Goal: Task Accomplishment & Management: Complete application form

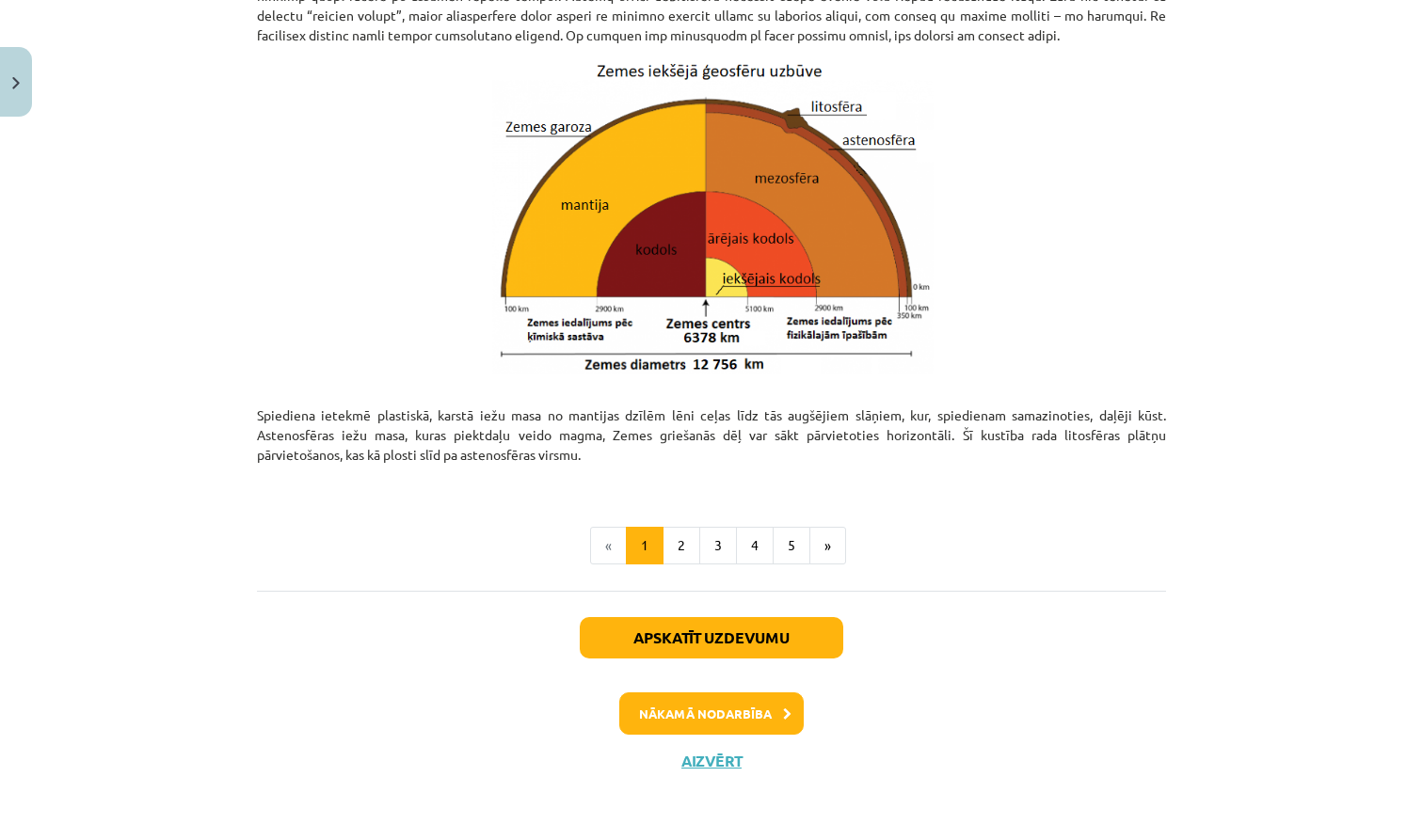
scroll to position [1895, 0]
click at [678, 538] on button "2" at bounding box center [682, 546] width 38 height 38
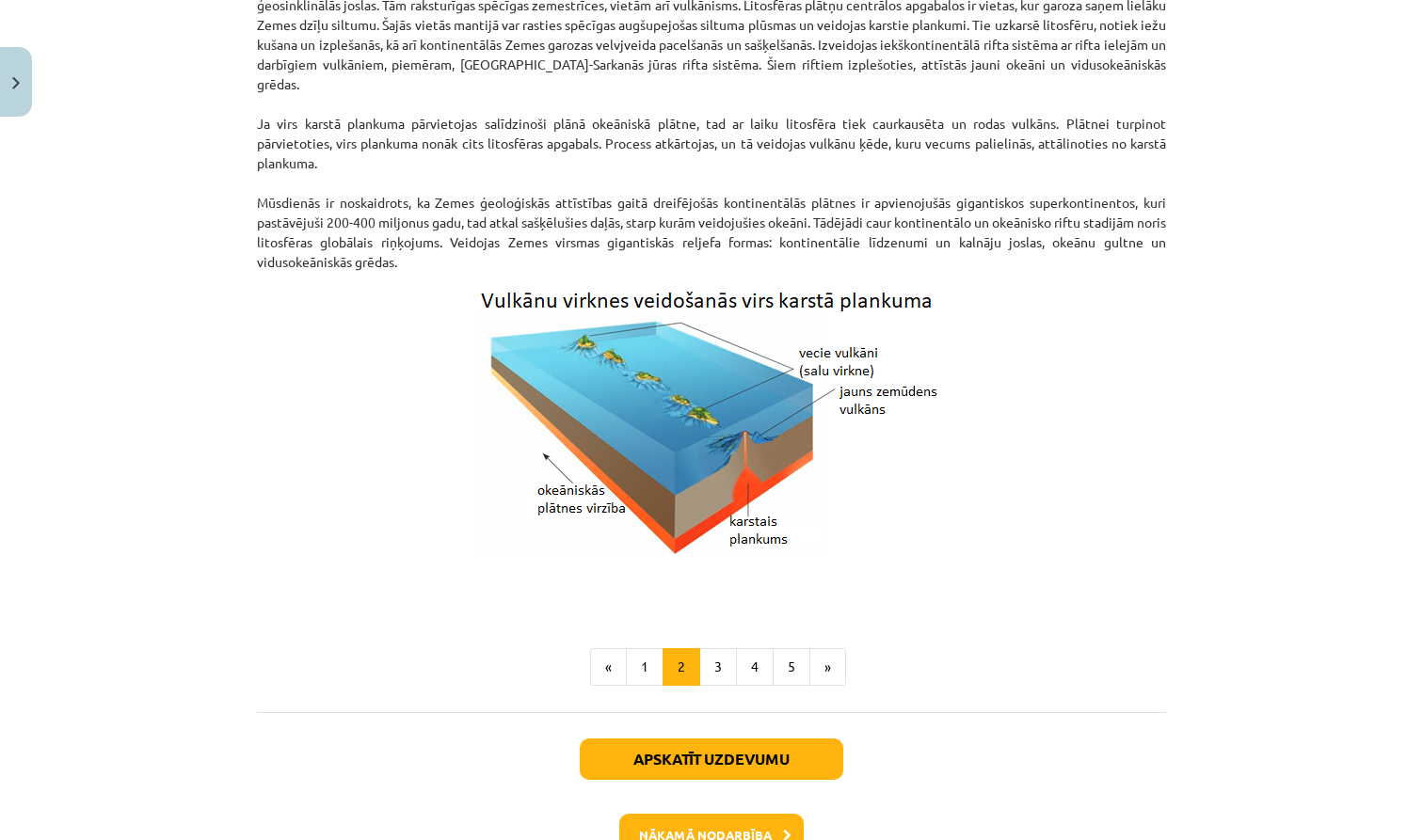
scroll to position [1718, 0]
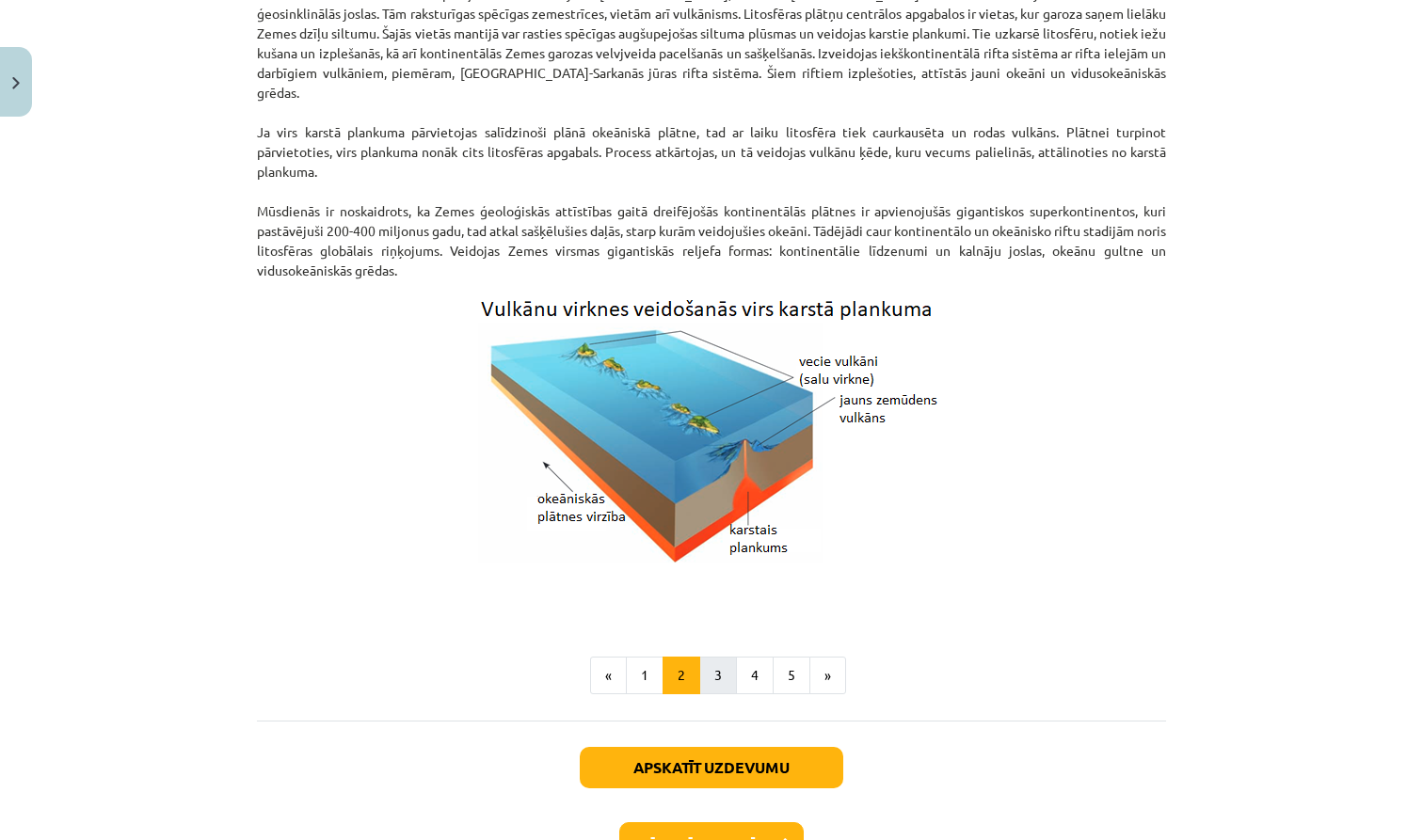
click at [716, 674] on button "3" at bounding box center [719, 675] width 38 height 38
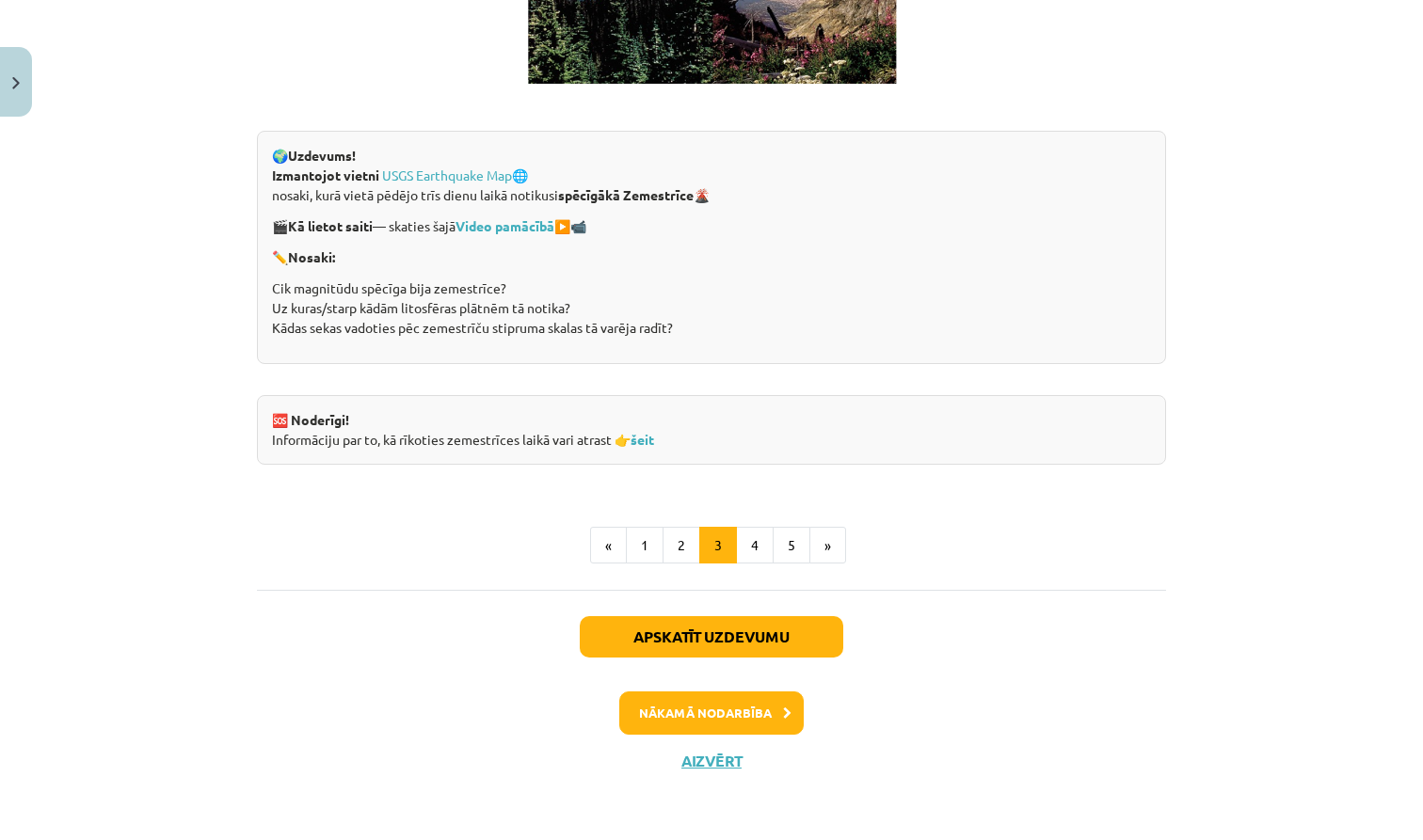
scroll to position [3580, 0]
click at [753, 548] on button "4" at bounding box center [755, 546] width 38 height 38
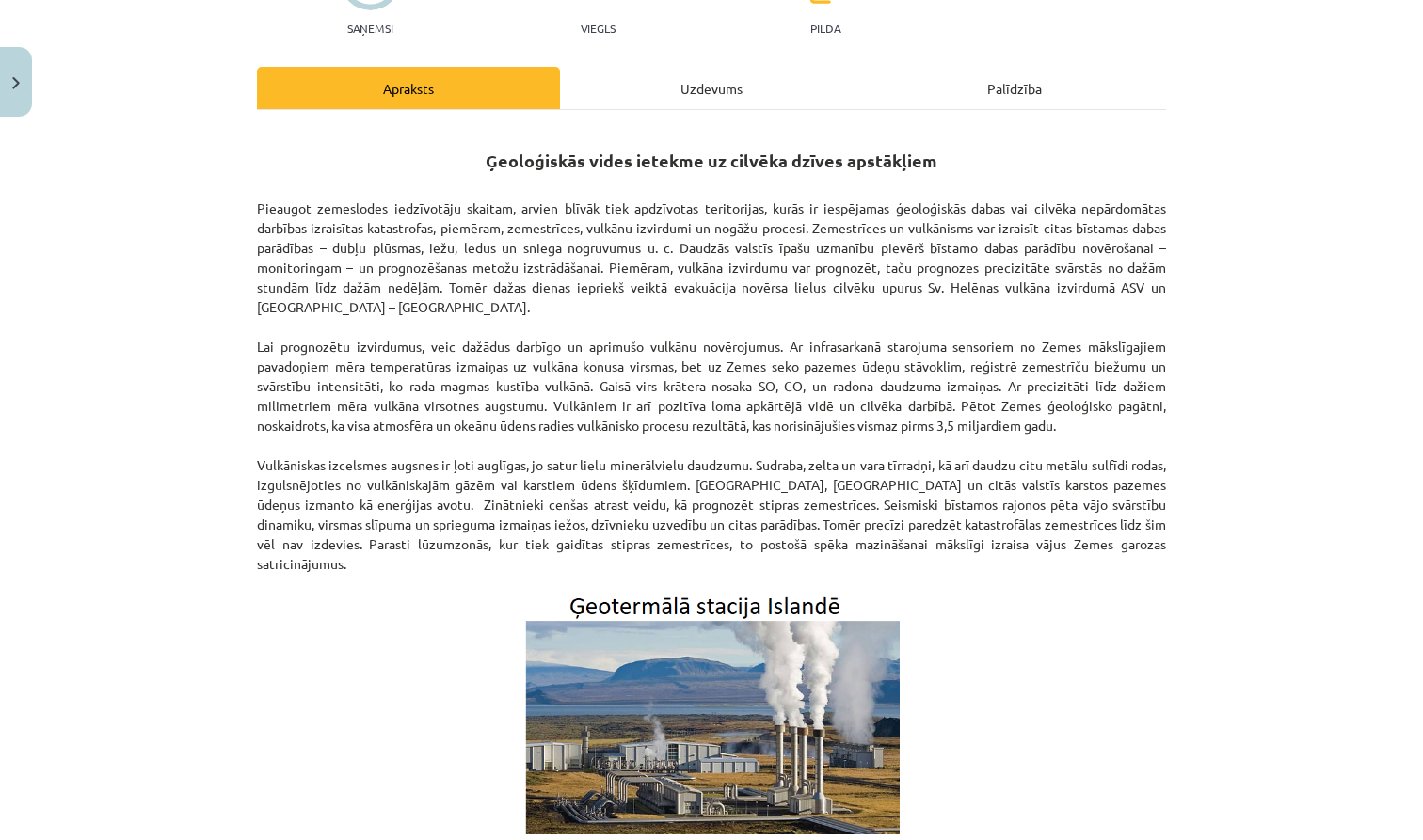
scroll to position [244, 0]
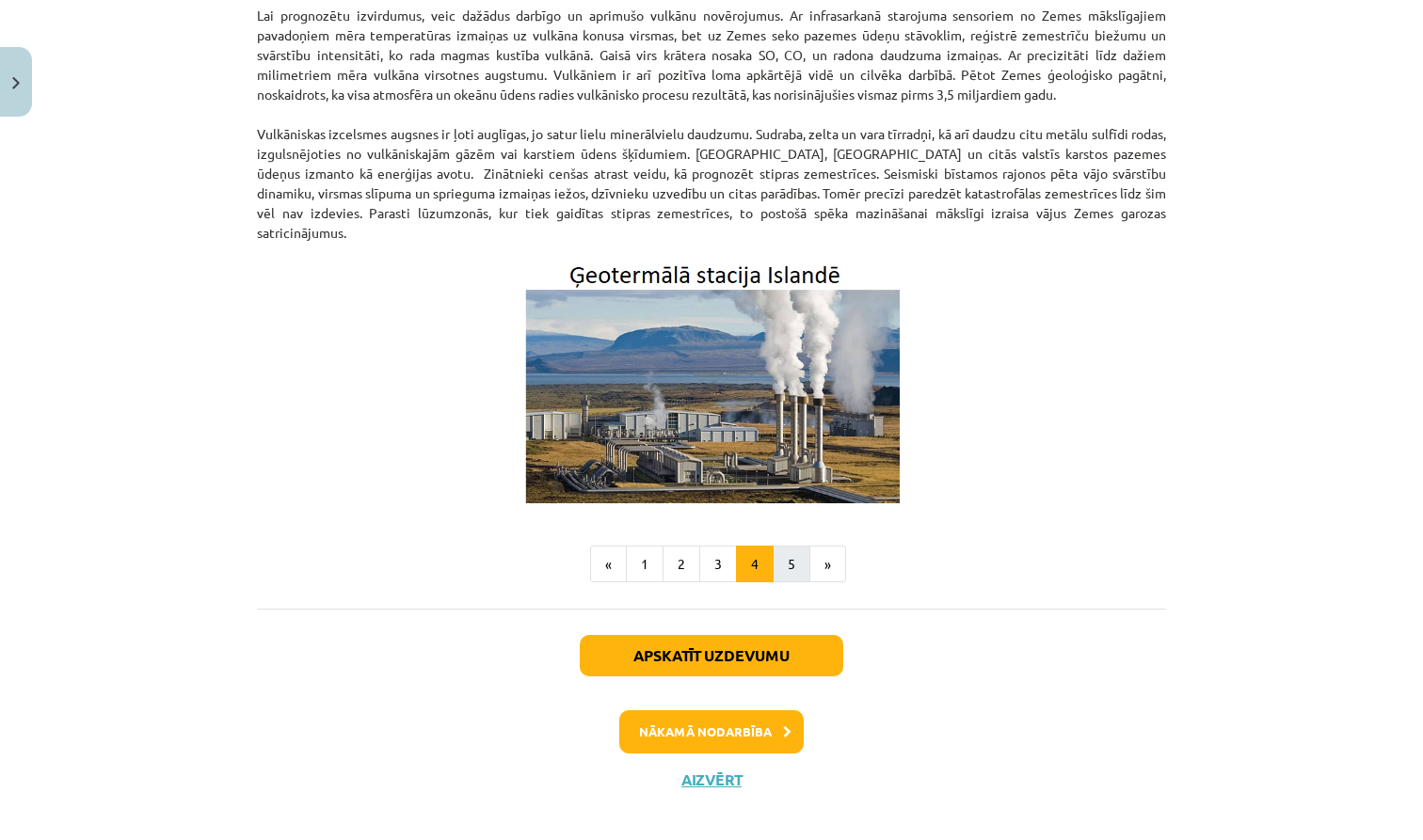
click at [791, 545] on button "5" at bounding box center [792, 564] width 38 height 38
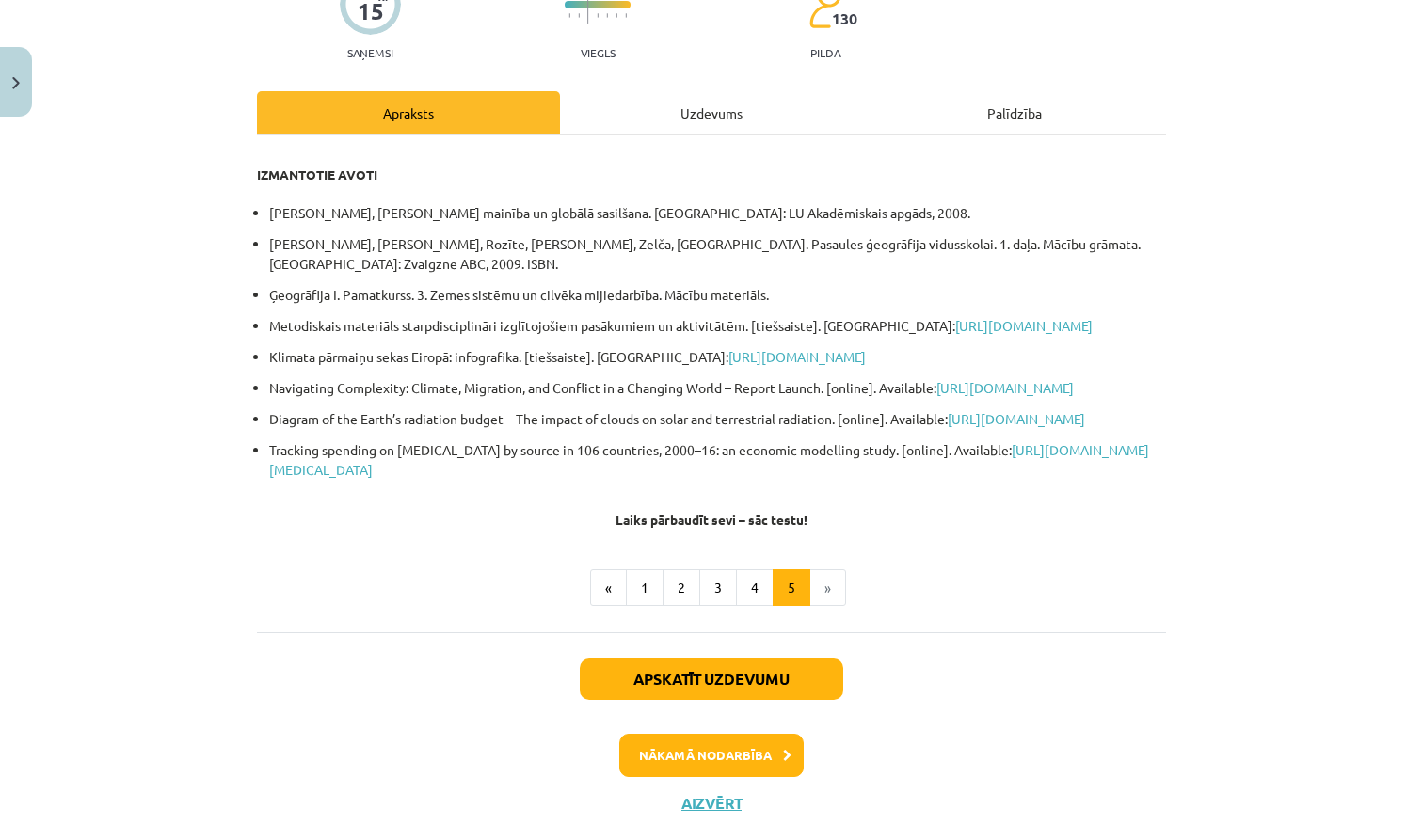
scroll to position [187, 0]
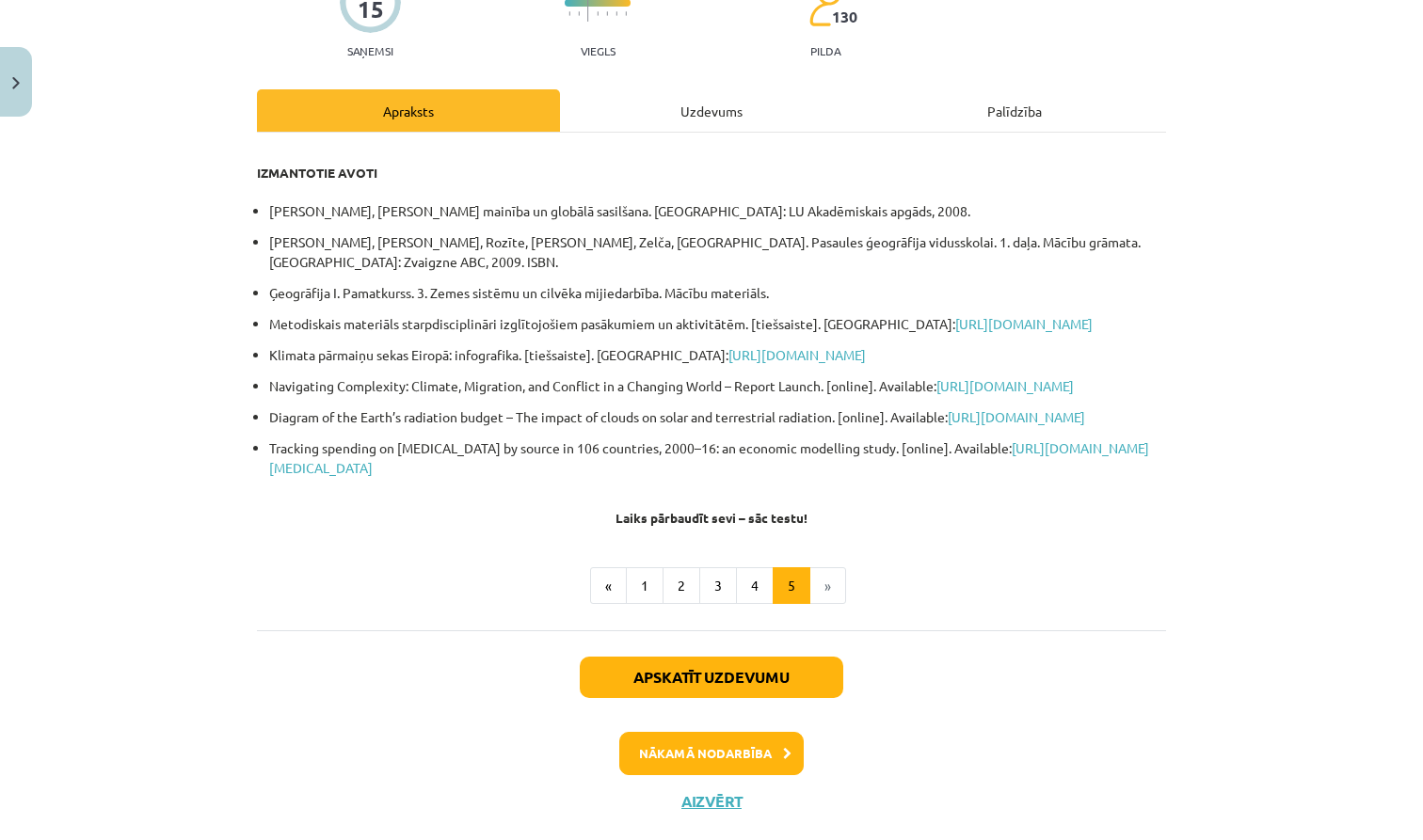
click at [664, 775] on button "Nākamā nodarbība" at bounding box center [712, 752] width 185 height 43
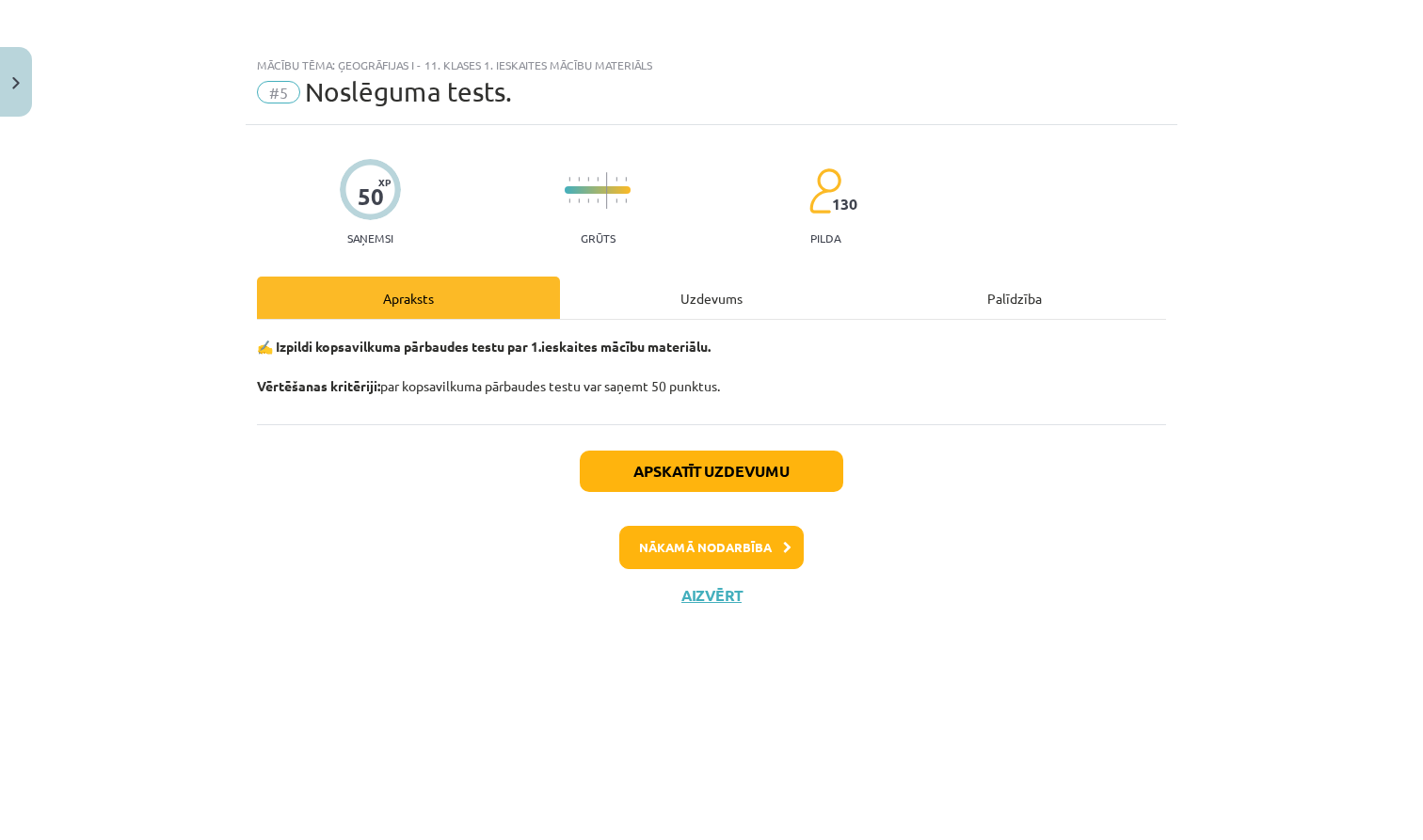
scroll to position [0, 0]
click at [761, 564] on button "Nākamā nodarbība" at bounding box center [712, 547] width 185 height 43
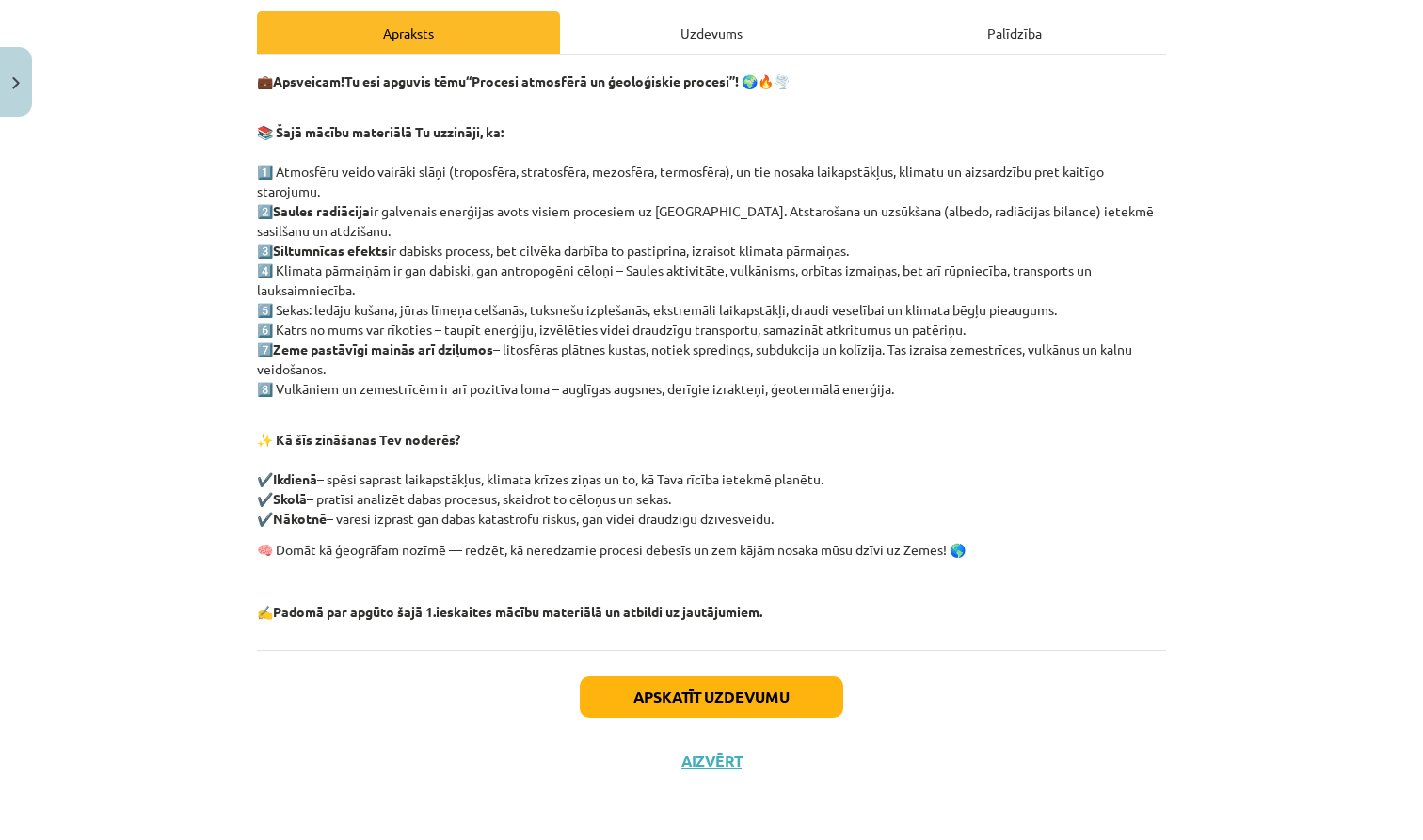
scroll to position [268, 0]
click at [705, 765] on button "Aizvērt" at bounding box center [711, 761] width 71 height 19
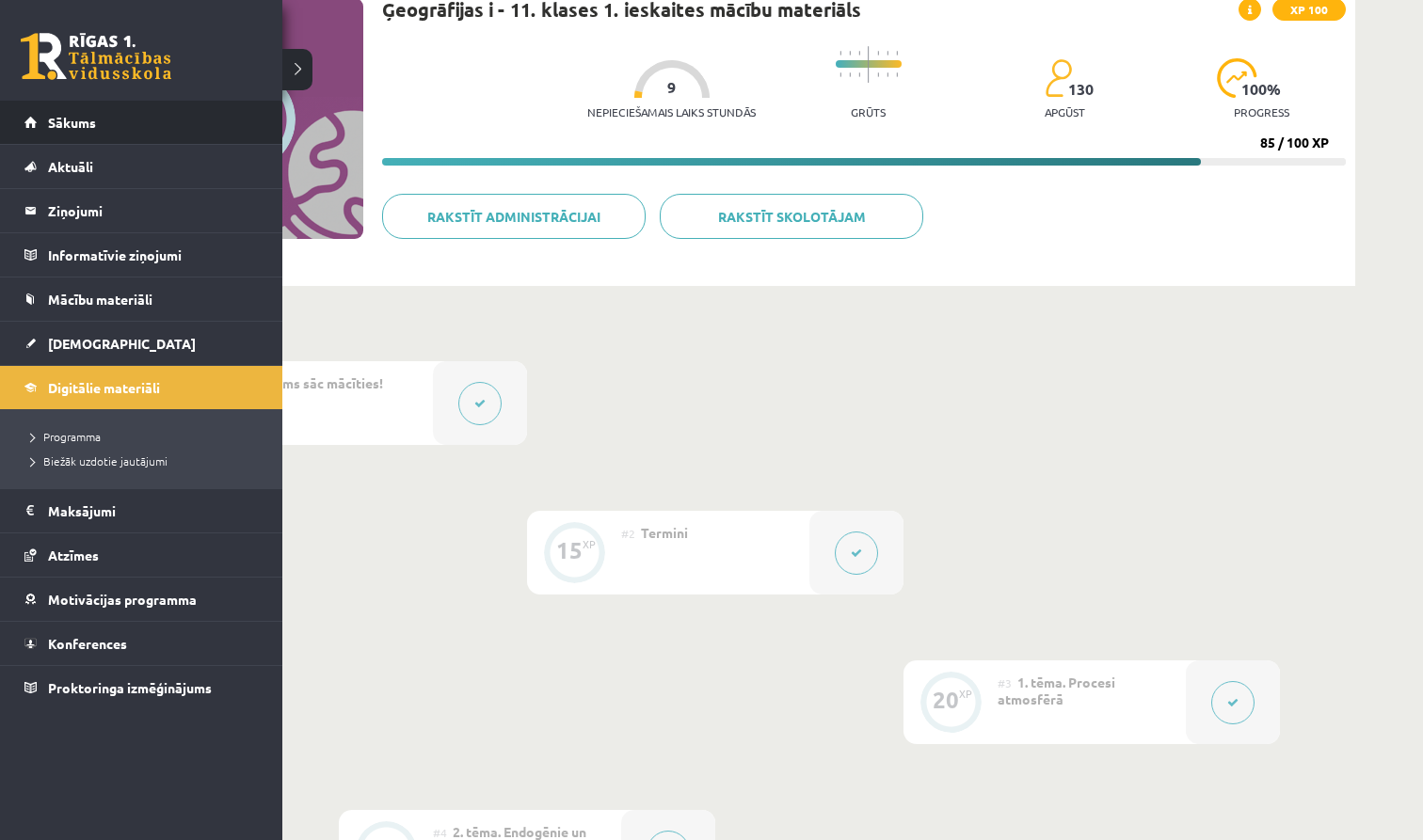
click at [9, 126] on li "Sākums" at bounding box center [141, 123] width 283 height 44
click at [74, 126] on span "Sākums" at bounding box center [71, 123] width 48 height 17
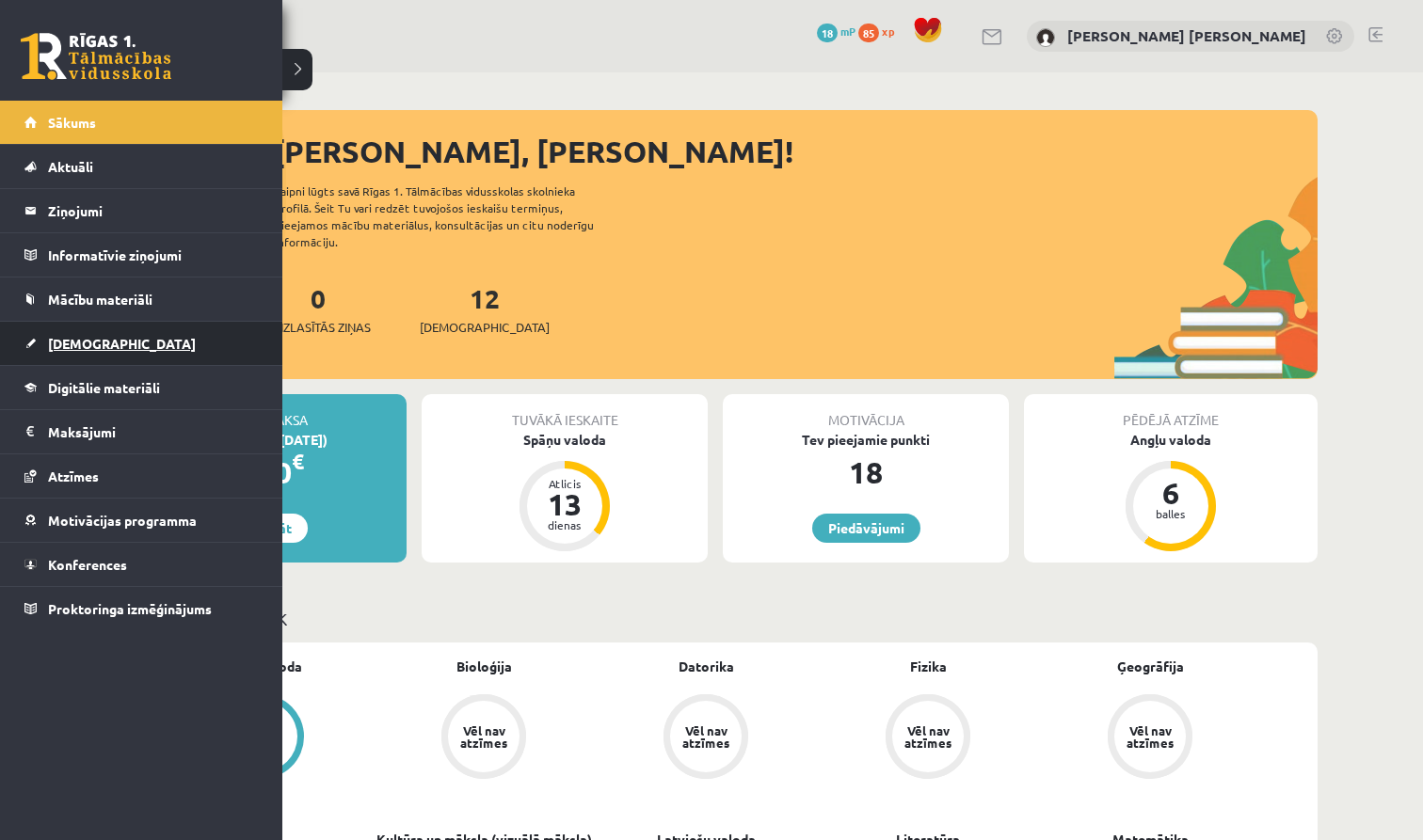
click at [63, 354] on link "[DEMOGRAPHIC_DATA]" at bounding box center [142, 342] width 234 height 43
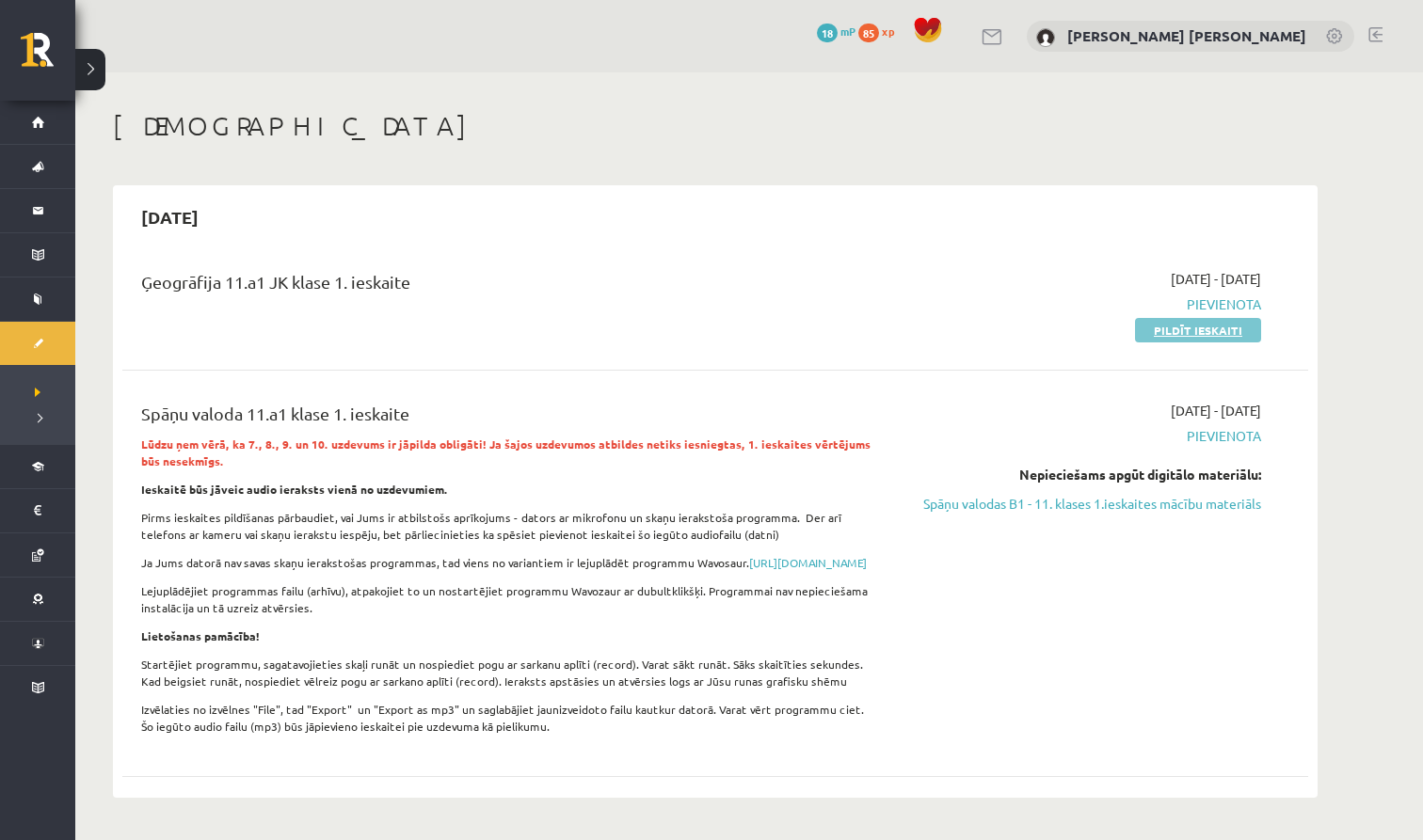
click at [1168, 336] on link "Pildīt ieskaiti" at bounding box center [1197, 330] width 126 height 25
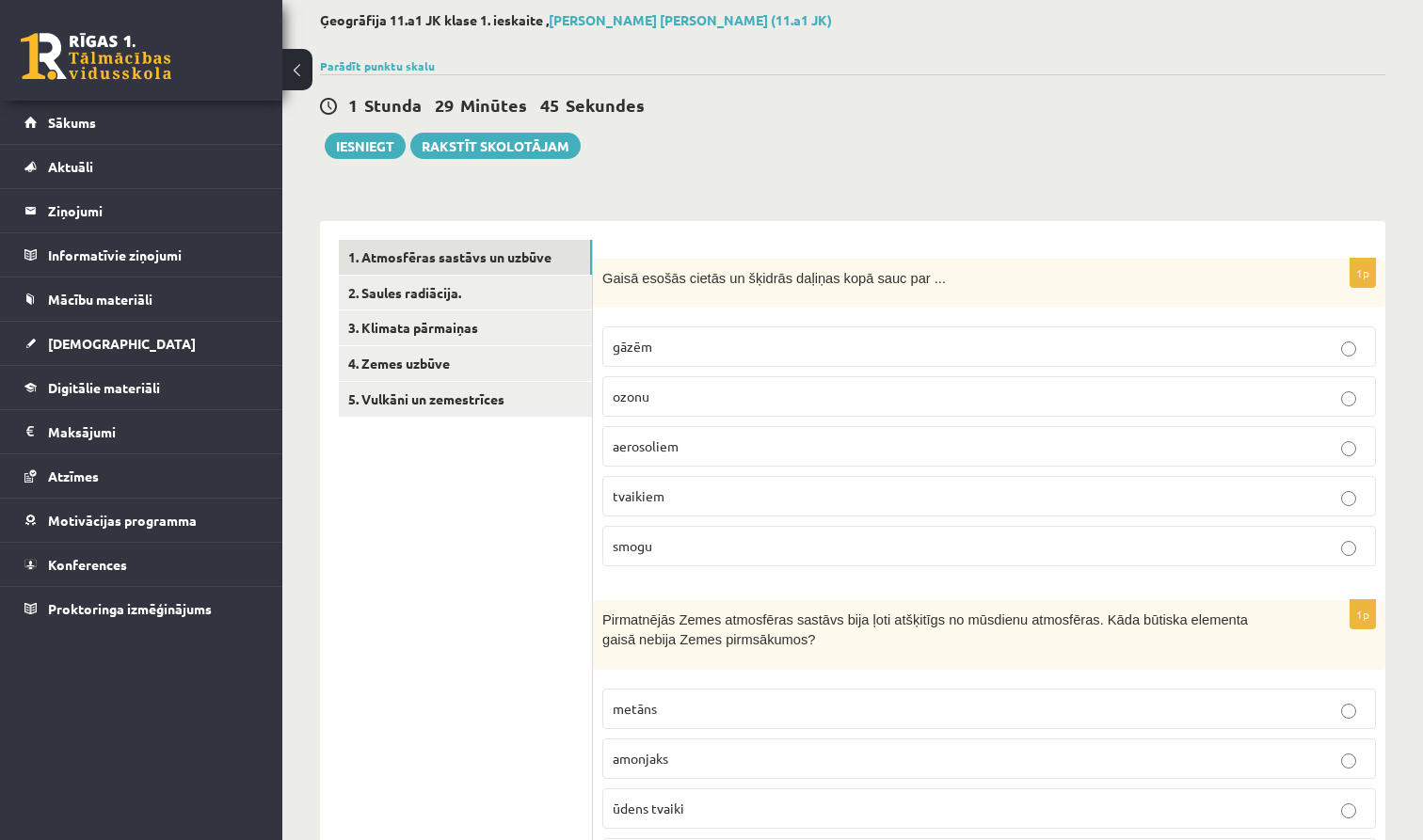
scroll to position [124, 0]
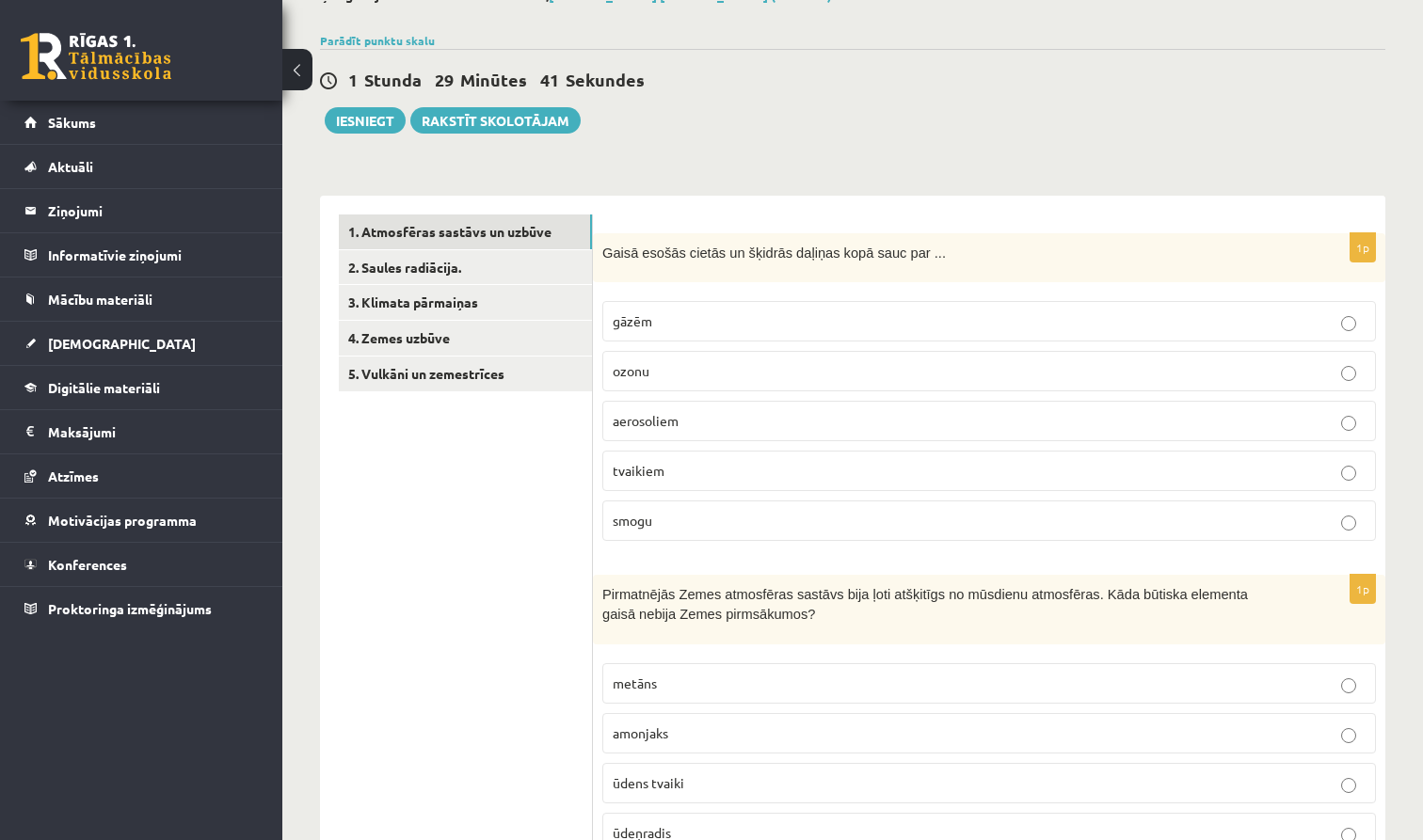
click at [871, 321] on p "gāzēm" at bounding box center [989, 321] width 753 height 20
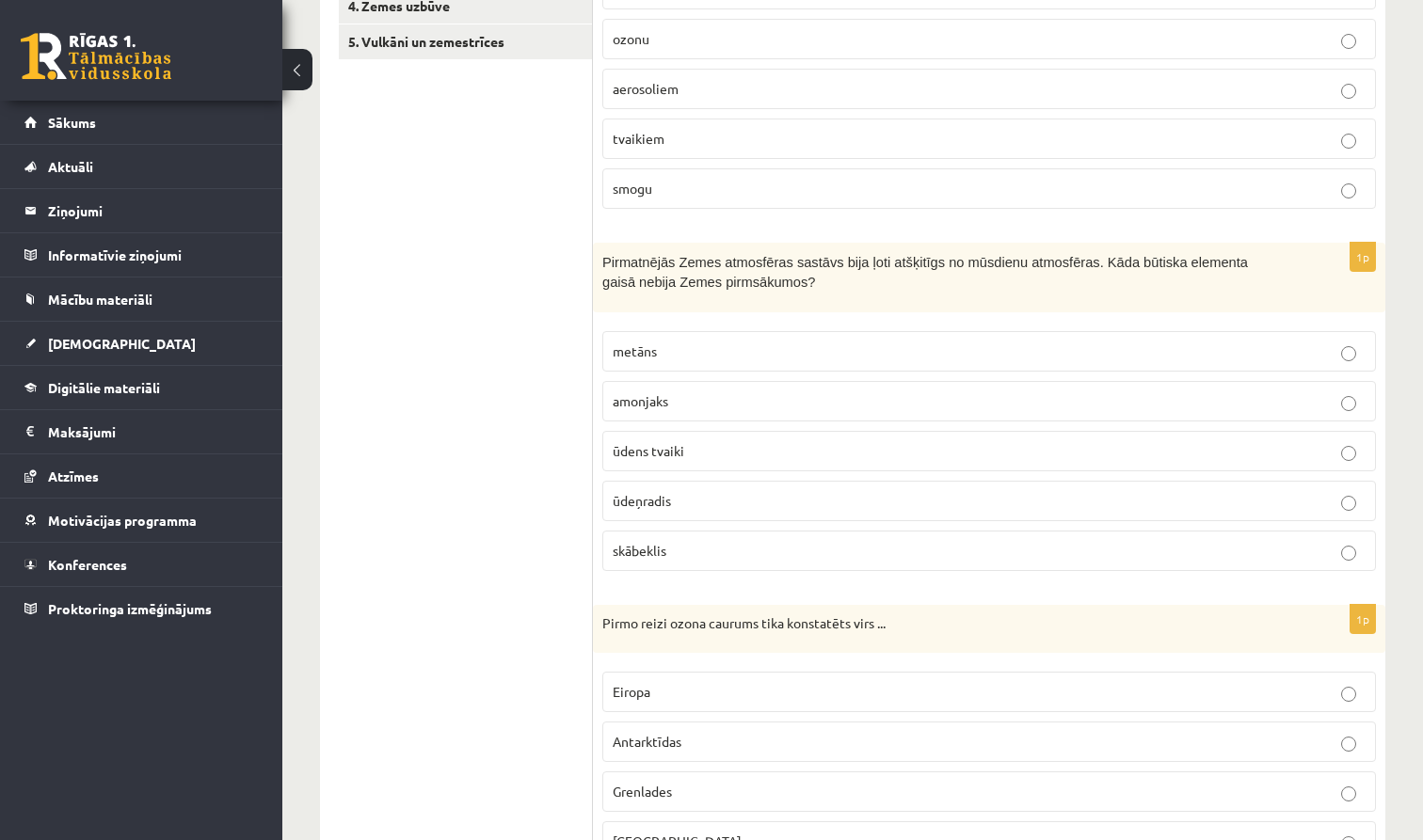
scroll to position [464, 0]
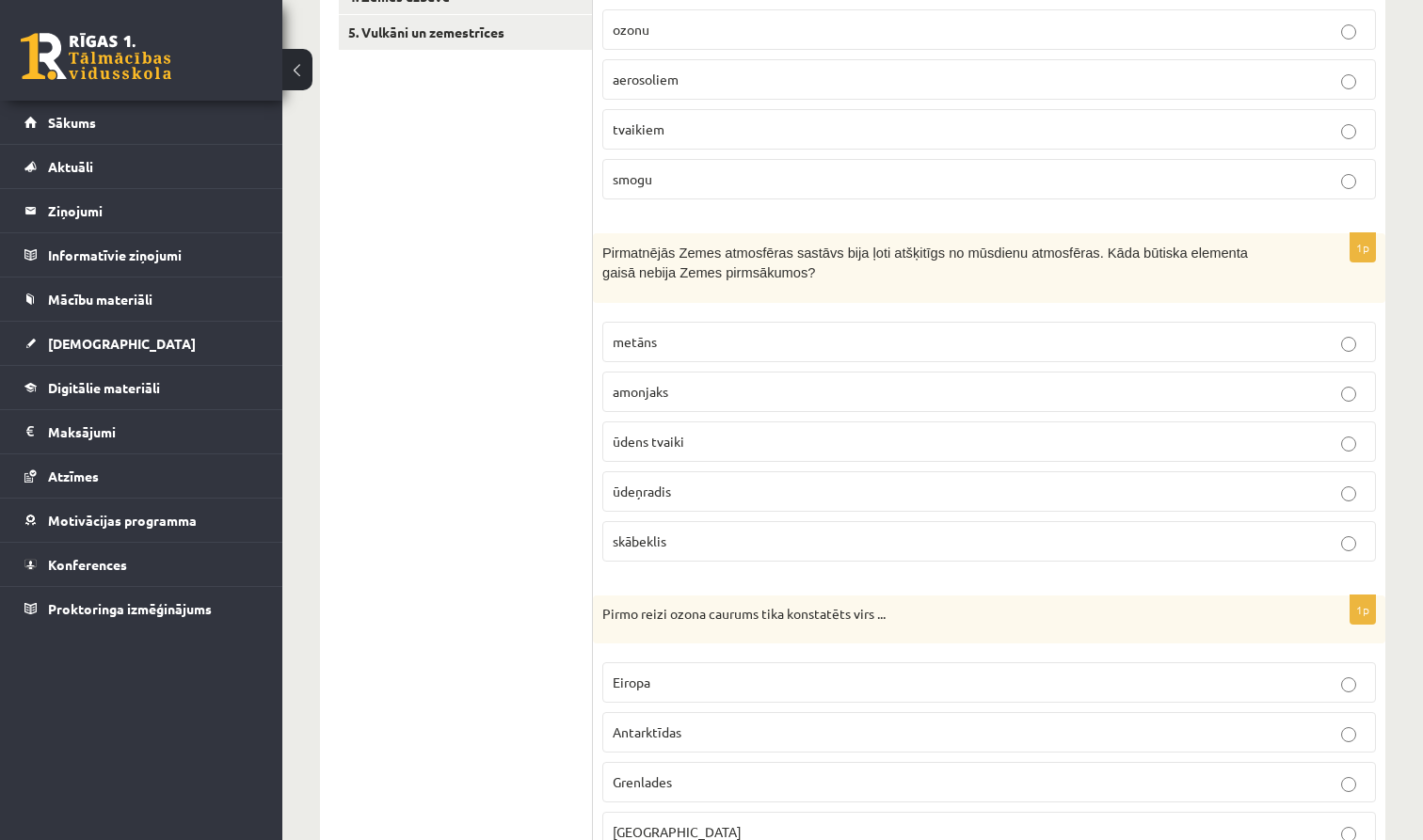
click at [947, 551] on label "skābeklis" at bounding box center [989, 541] width 774 height 41
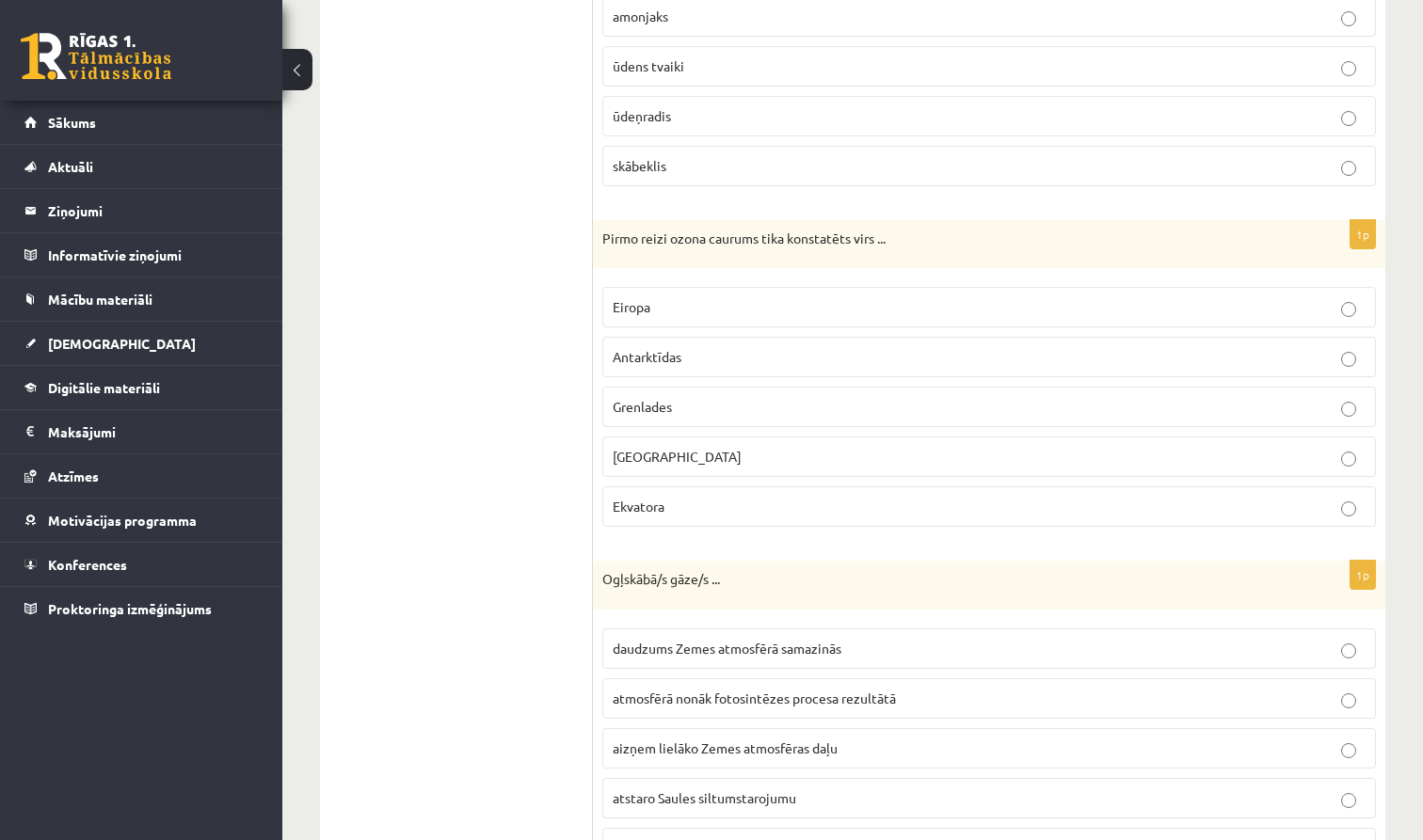
scroll to position [866, 0]
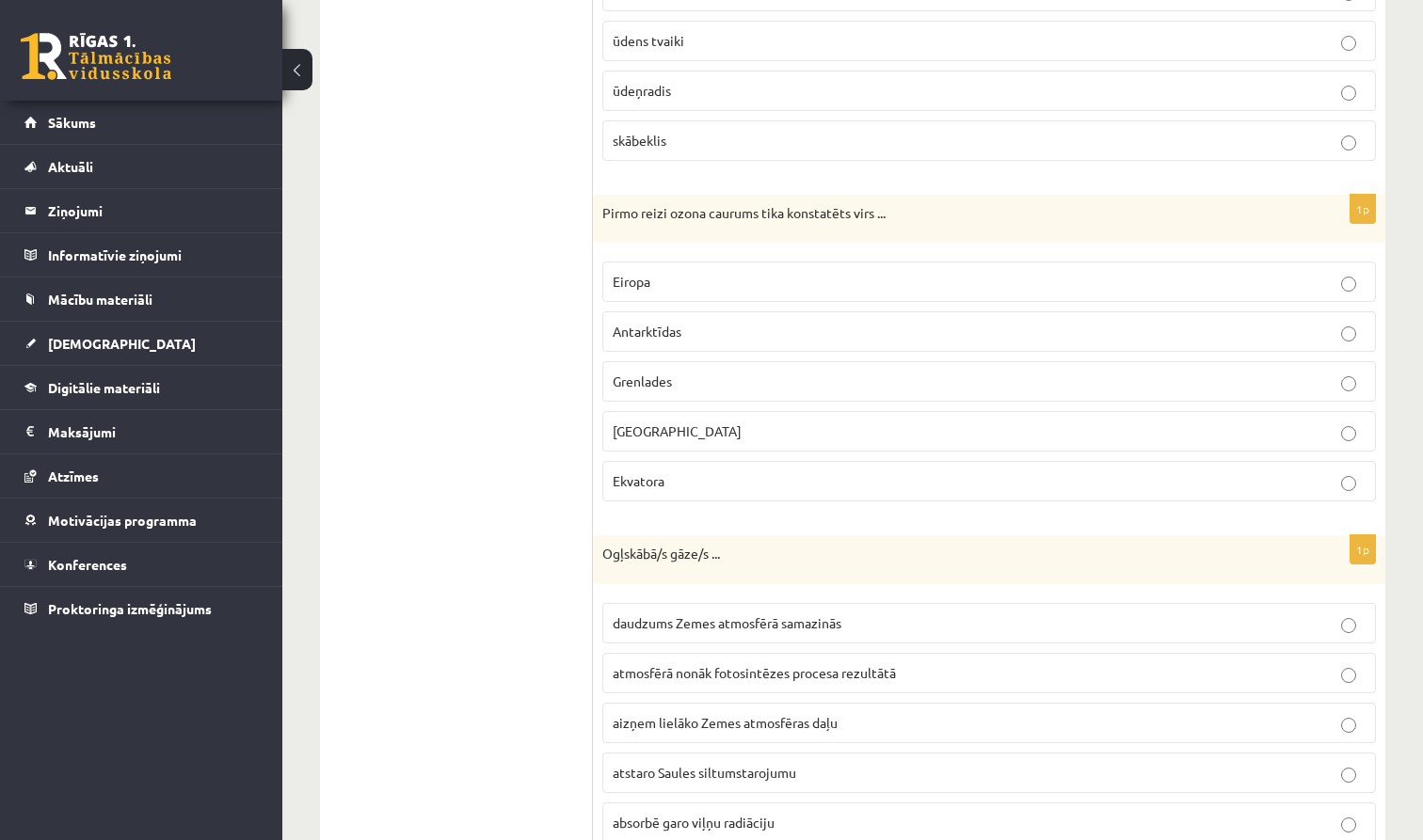
click at [1055, 341] on label "Antarktīdas" at bounding box center [989, 331] width 774 height 41
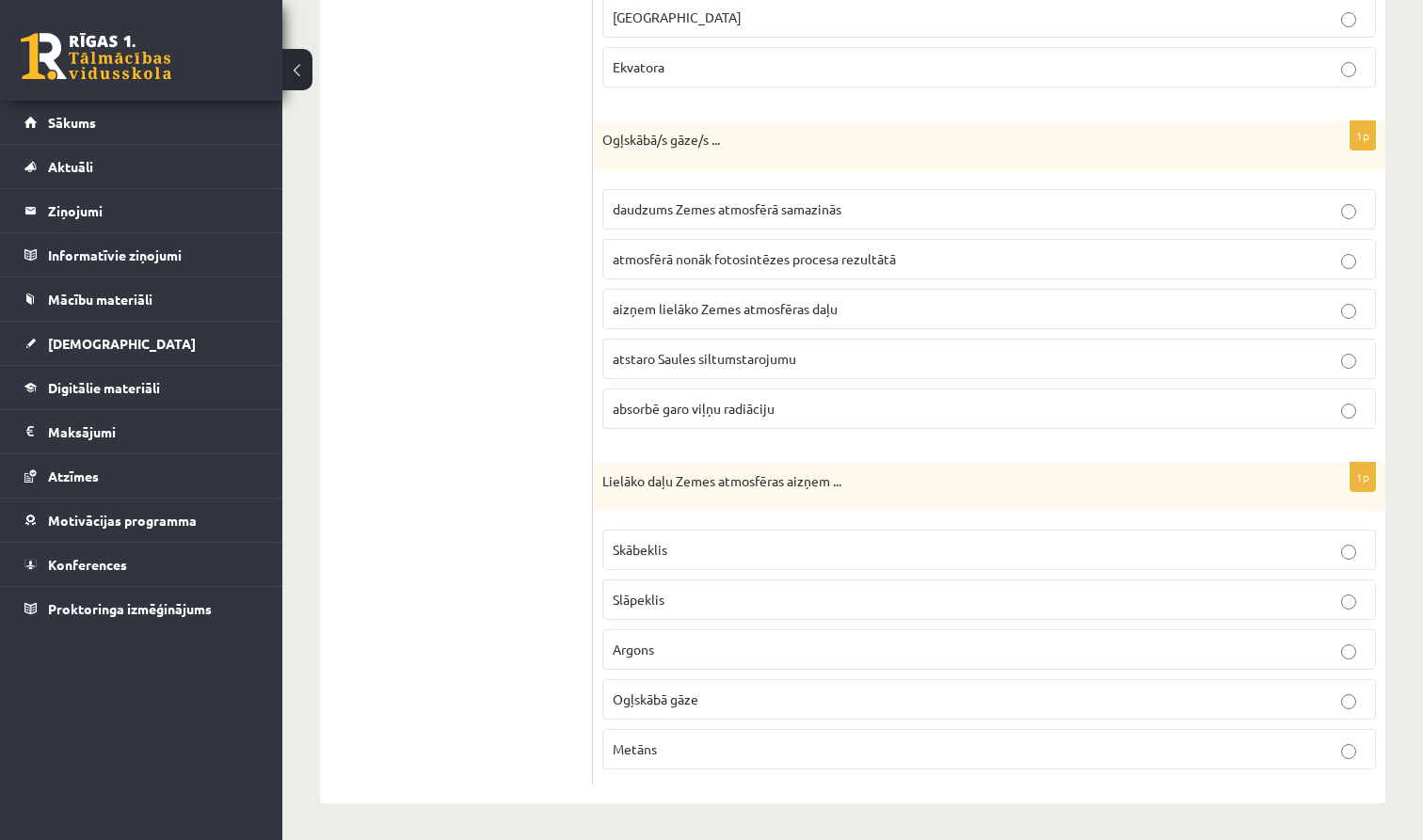
scroll to position [1278, 0]
click at [895, 407] on p "absorbē garo viļņu radiāciju" at bounding box center [989, 410] width 753 height 20
click at [649, 596] on span "Slāpeklis" at bounding box center [639, 601] width 51 height 17
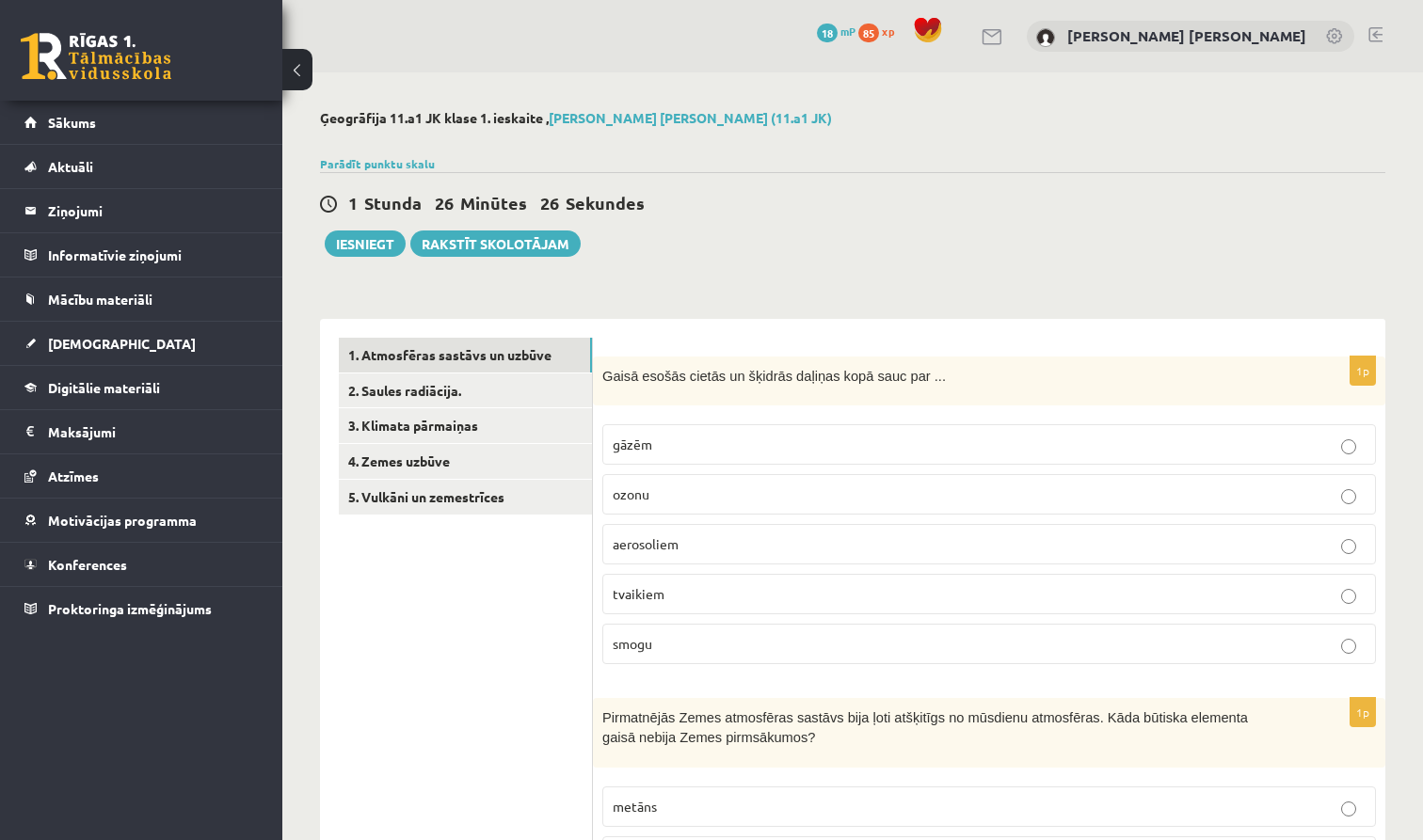
scroll to position [0, 0]
click at [508, 380] on link "2. Saules radiācija." at bounding box center [465, 391] width 253 height 35
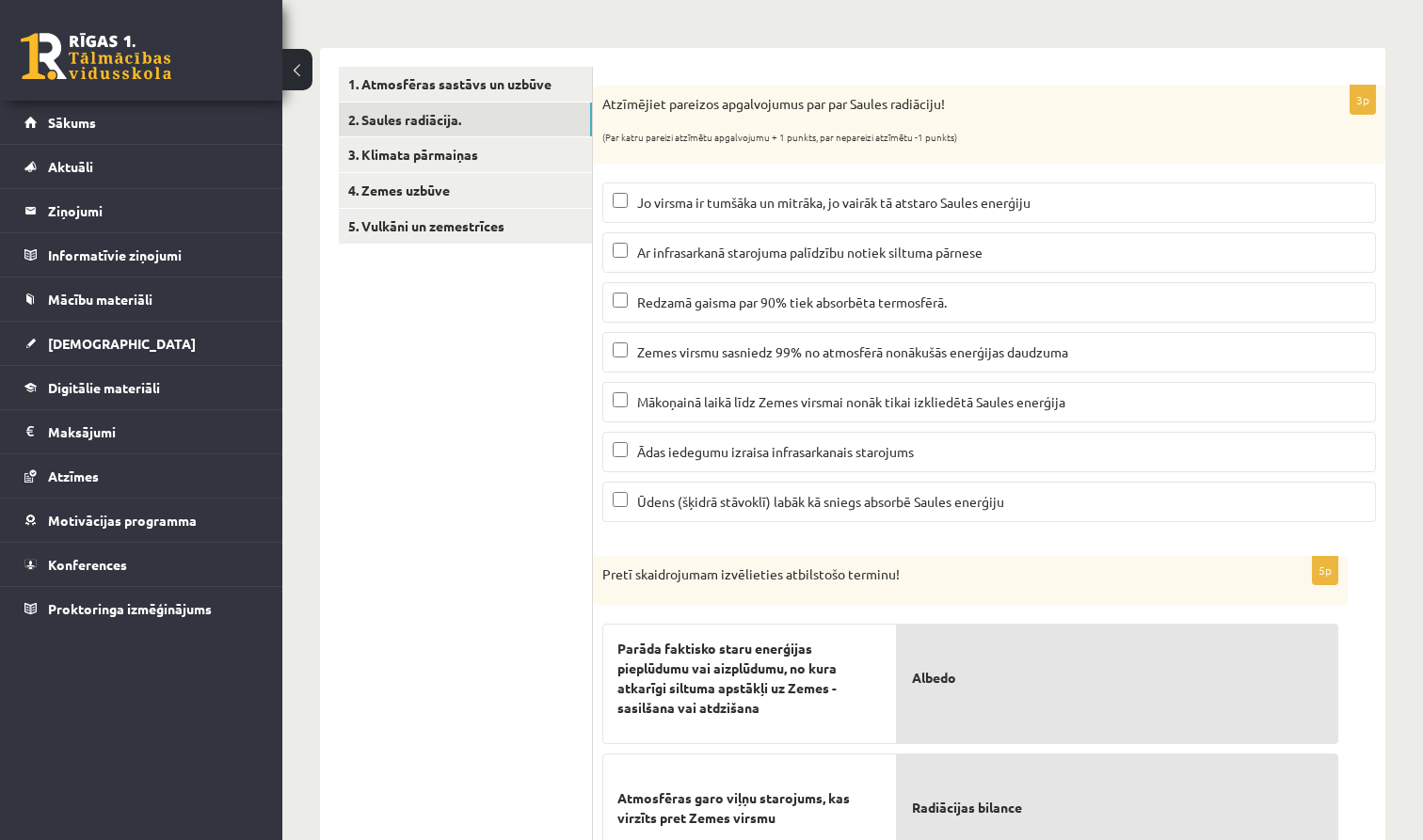
scroll to position [273, 0]
click at [1161, 400] on p "Mākoņainā laikā līdz Zemes virsmai nonāk tikai izkliedētā Saules enerģija" at bounding box center [989, 400] width 753 height 20
click at [997, 507] on p "Ūdens (šķidrā stāvoklī) labāk kā sniegs absorbē Saules enerģiju" at bounding box center [989, 499] width 753 height 20
click at [1067, 253] on p "Ar infrasarkanā starojuma palīdzību notiek siltuma pārnese" at bounding box center [989, 250] width 753 height 20
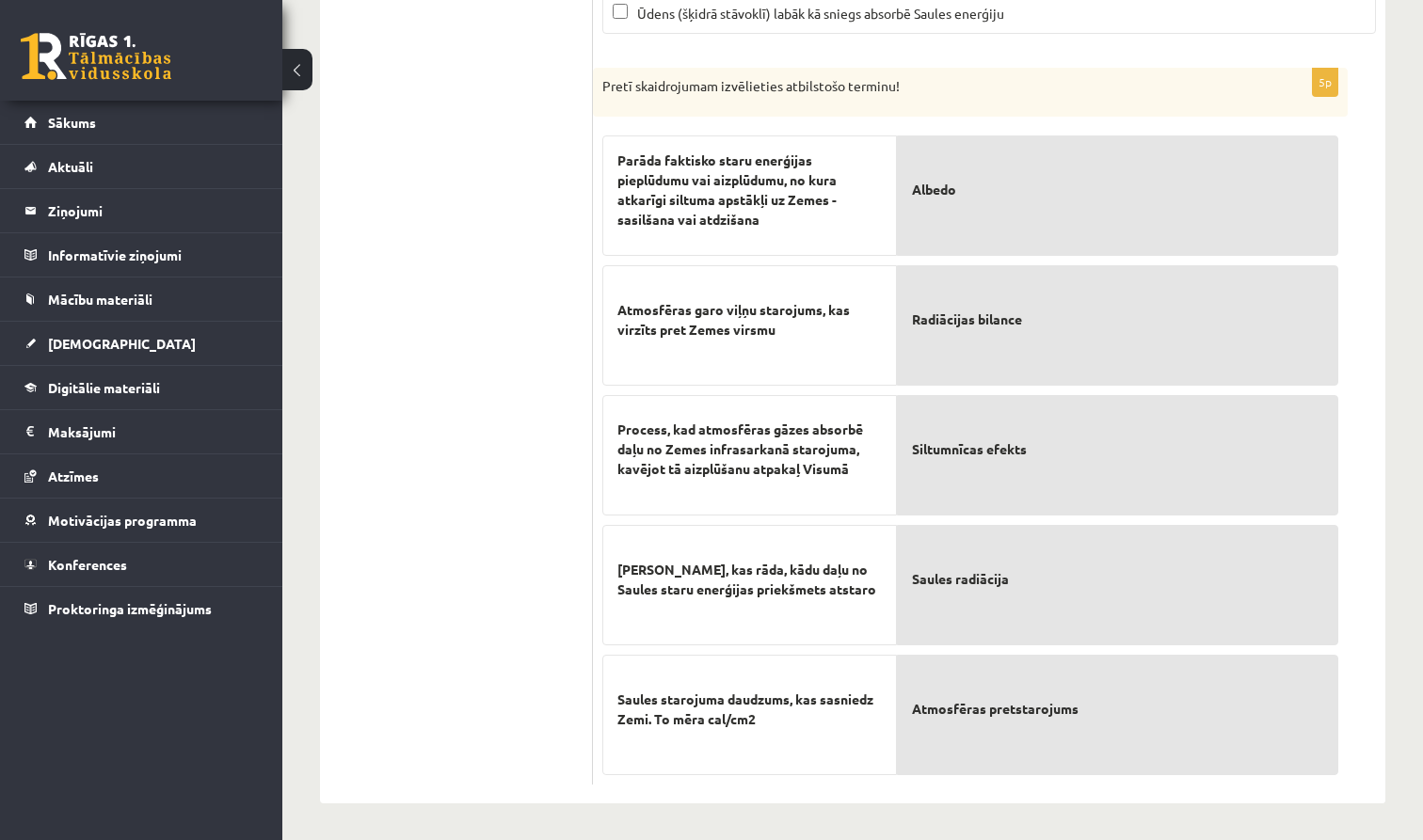
scroll to position [758, 0]
click at [919, 465] on p "Siltumnīcas efekts" at bounding box center [1117, 450] width 411 height 79
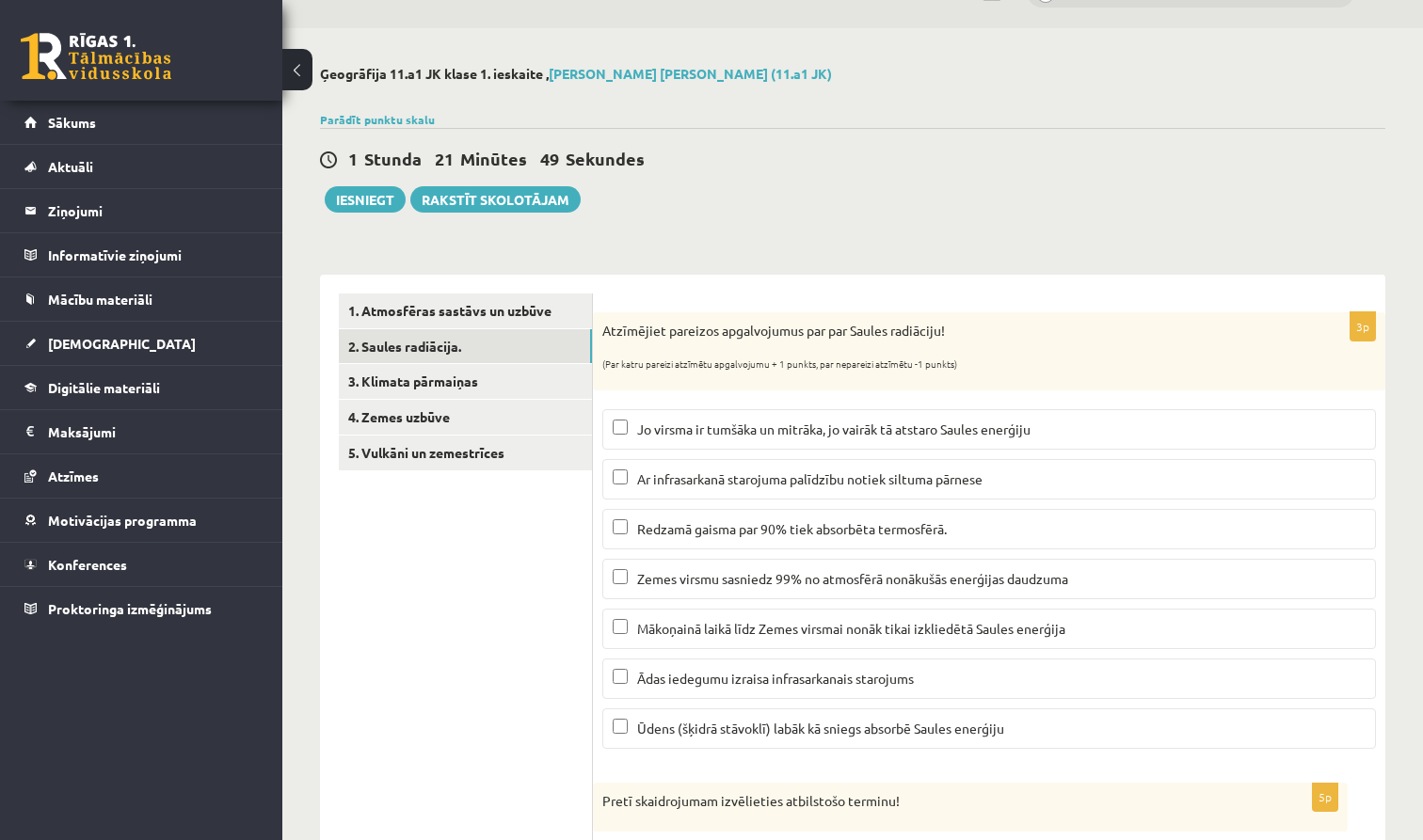
scroll to position [34, 0]
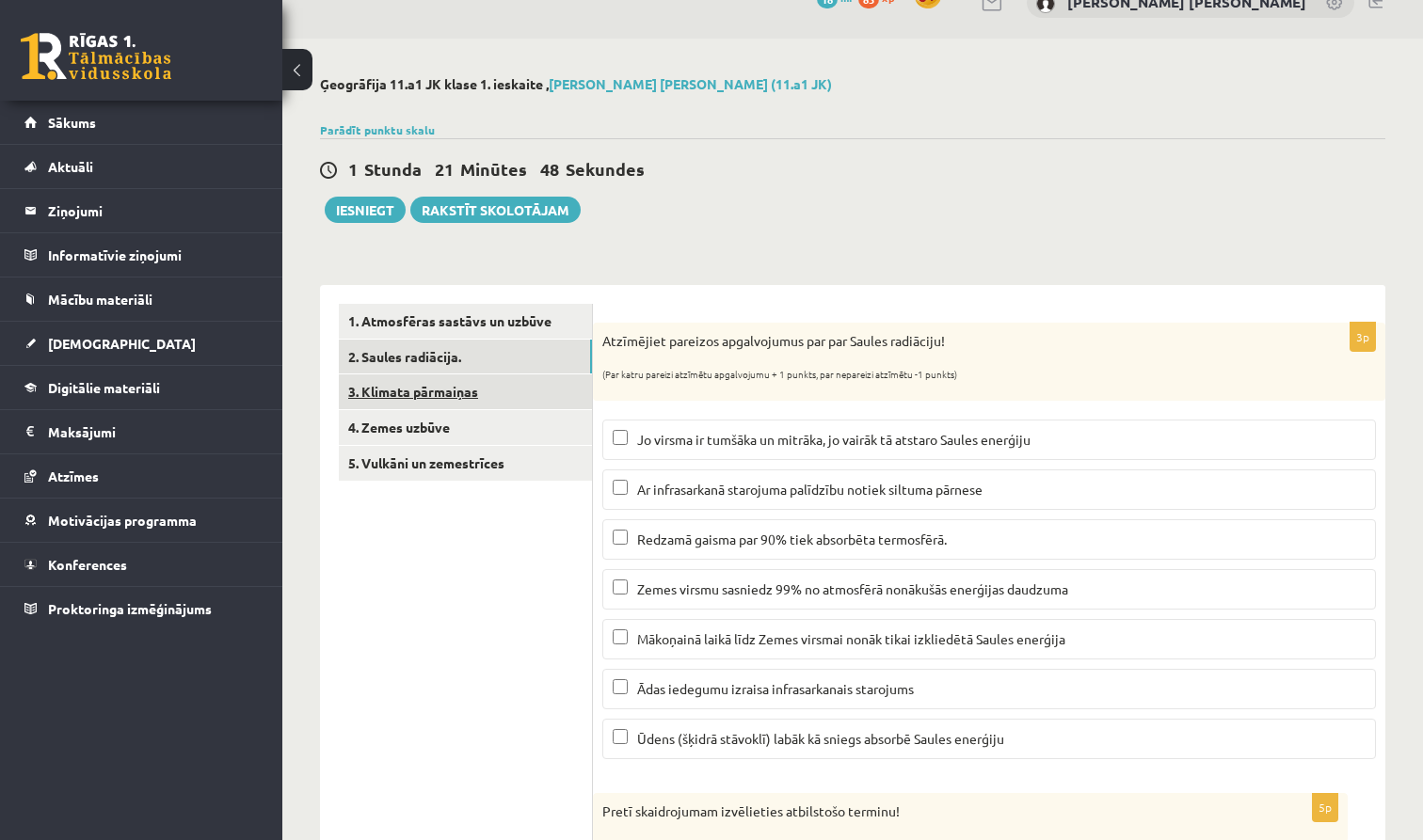
click at [548, 400] on link "3. Klimata pārmaiņas" at bounding box center [465, 392] width 253 height 35
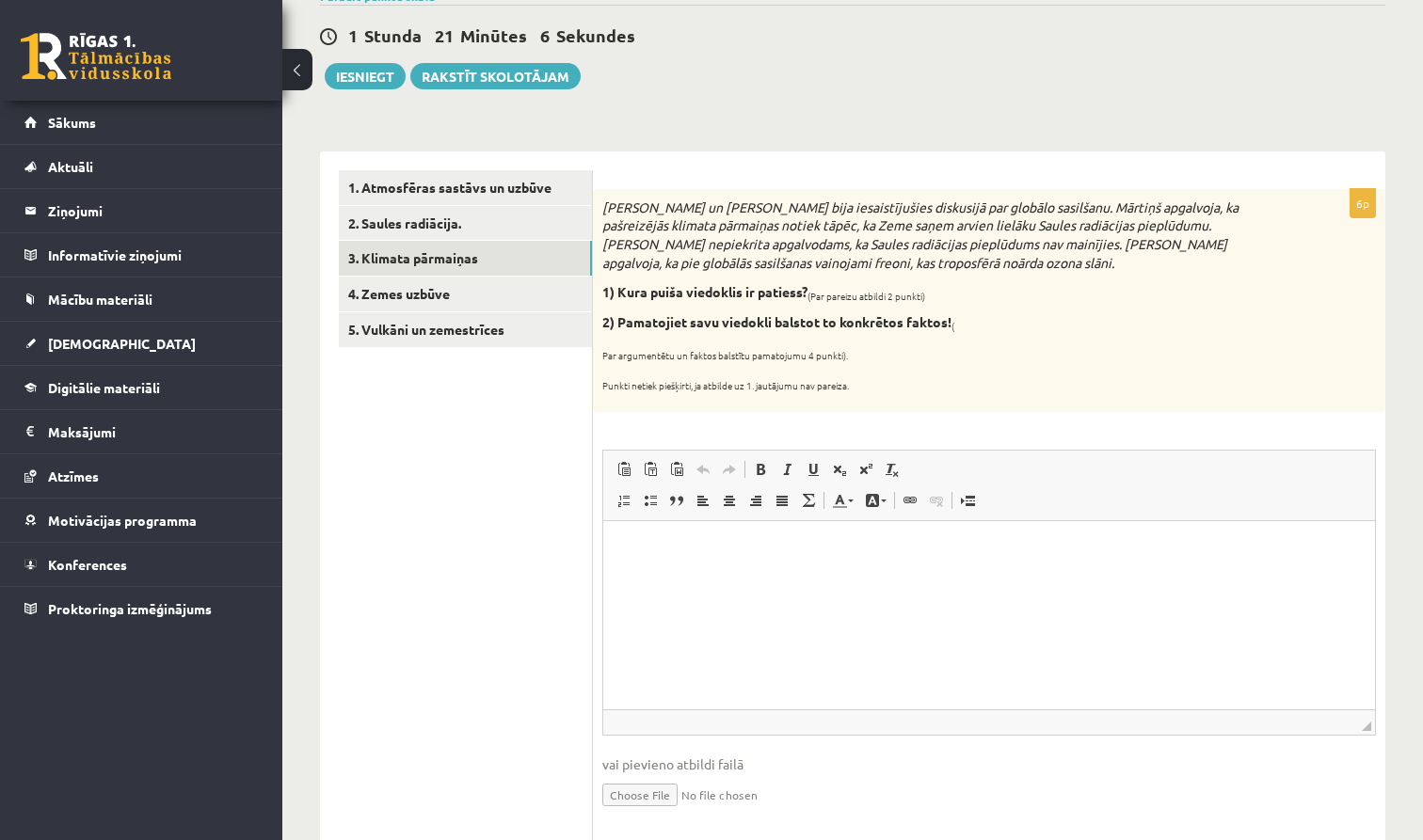
scroll to position [169, 0]
click at [840, 550] on p "Editor, wiswyg-editor-user-answer-47363835472660" at bounding box center [989, 547] width 734 height 20
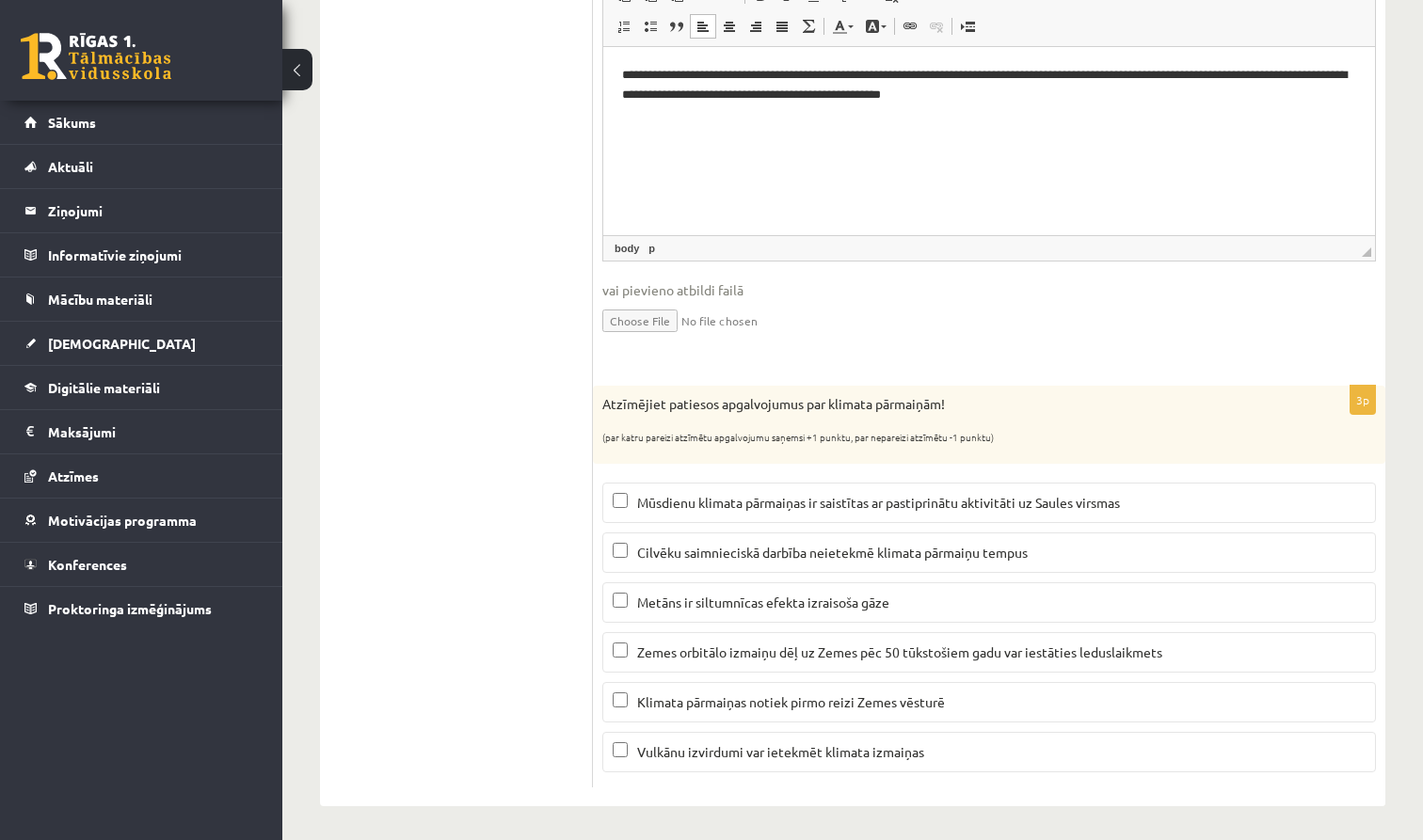
scroll to position [639, 0]
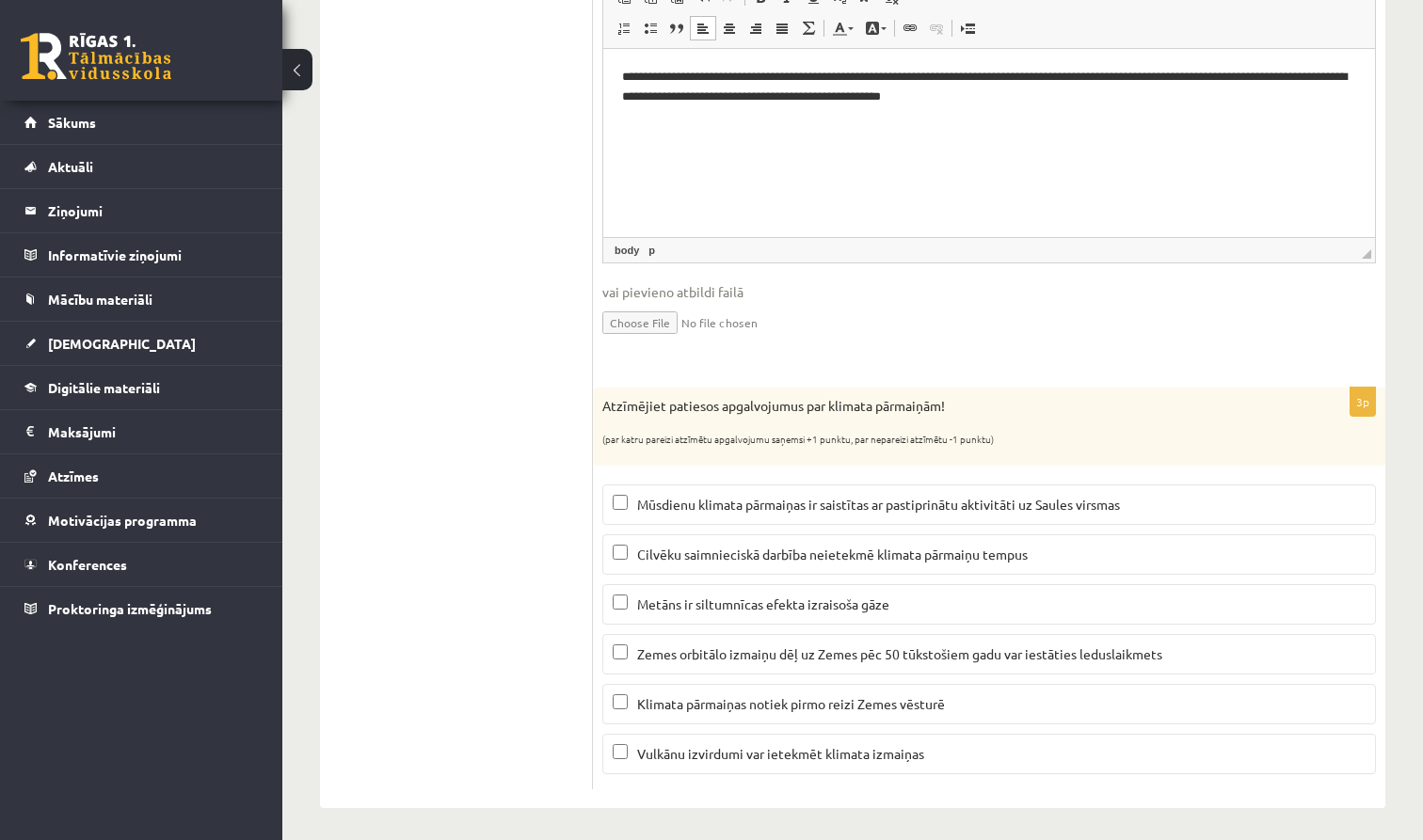
click at [1027, 606] on p "Metāns ir siltumnīcas efekta izraisoša gāze" at bounding box center [989, 604] width 753 height 20
click at [1022, 650] on span "Zemes orbitālo izmaiņu dēļ uz Zemes pēc 50 tūkstošiem gadu var iestāties ledusl…" at bounding box center [899, 654] width 525 height 17
click at [965, 751] on p "Vulkānu izvirdumi var ietekmēt klimata izmaiņas" at bounding box center [989, 753] width 753 height 20
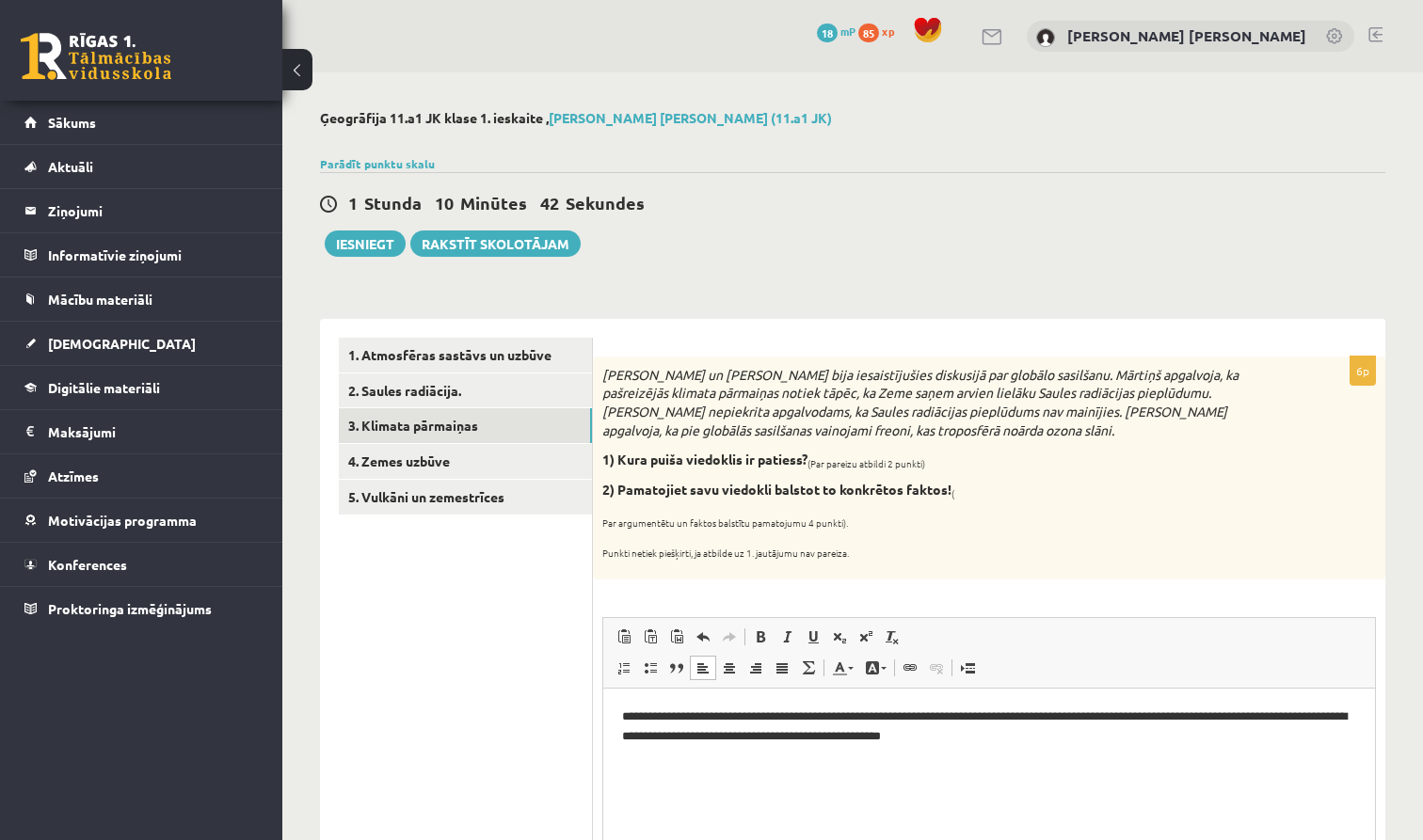
scroll to position [0, 0]
click at [548, 452] on link "4. Zemes uzbūve" at bounding box center [465, 461] width 253 height 35
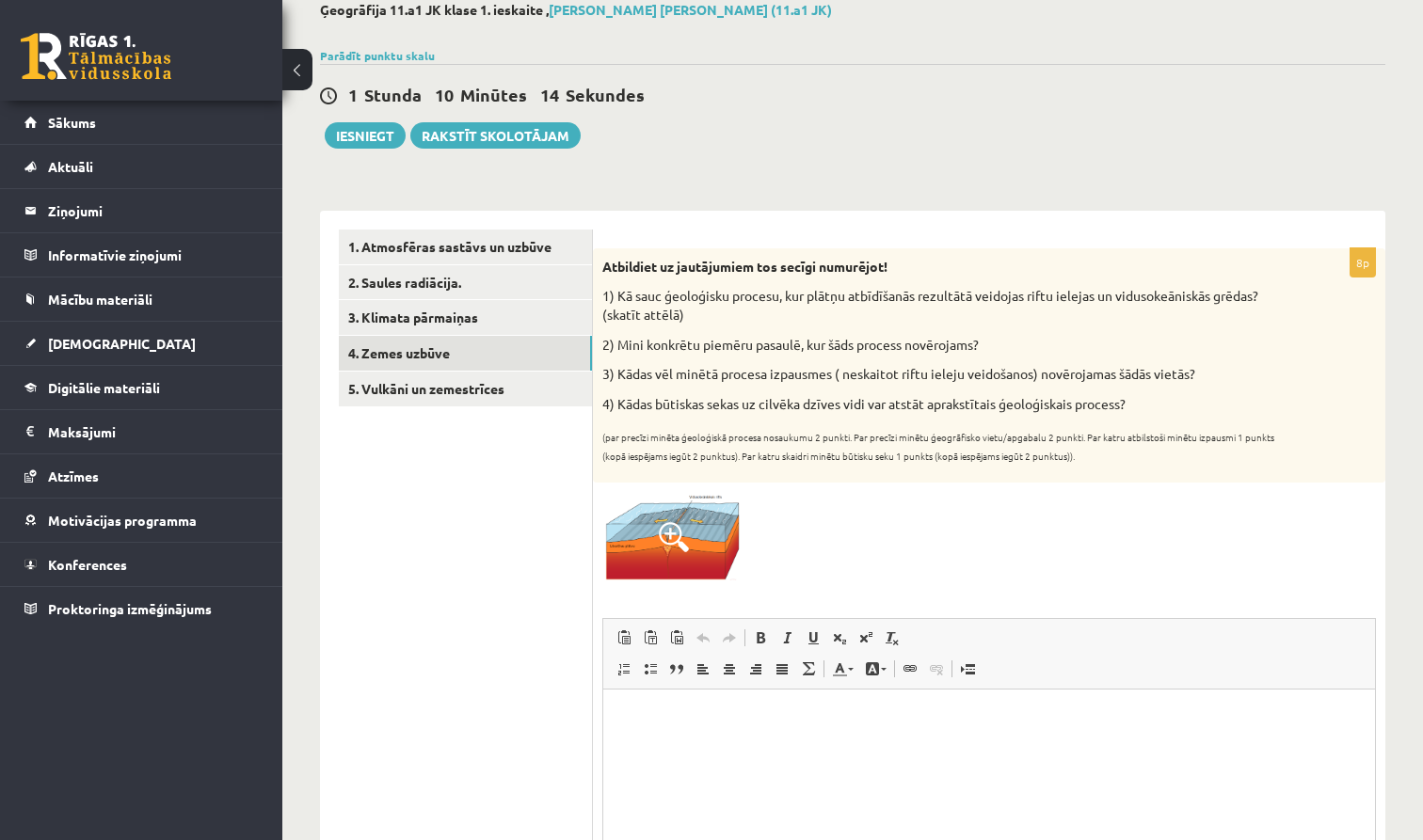
scroll to position [136, 0]
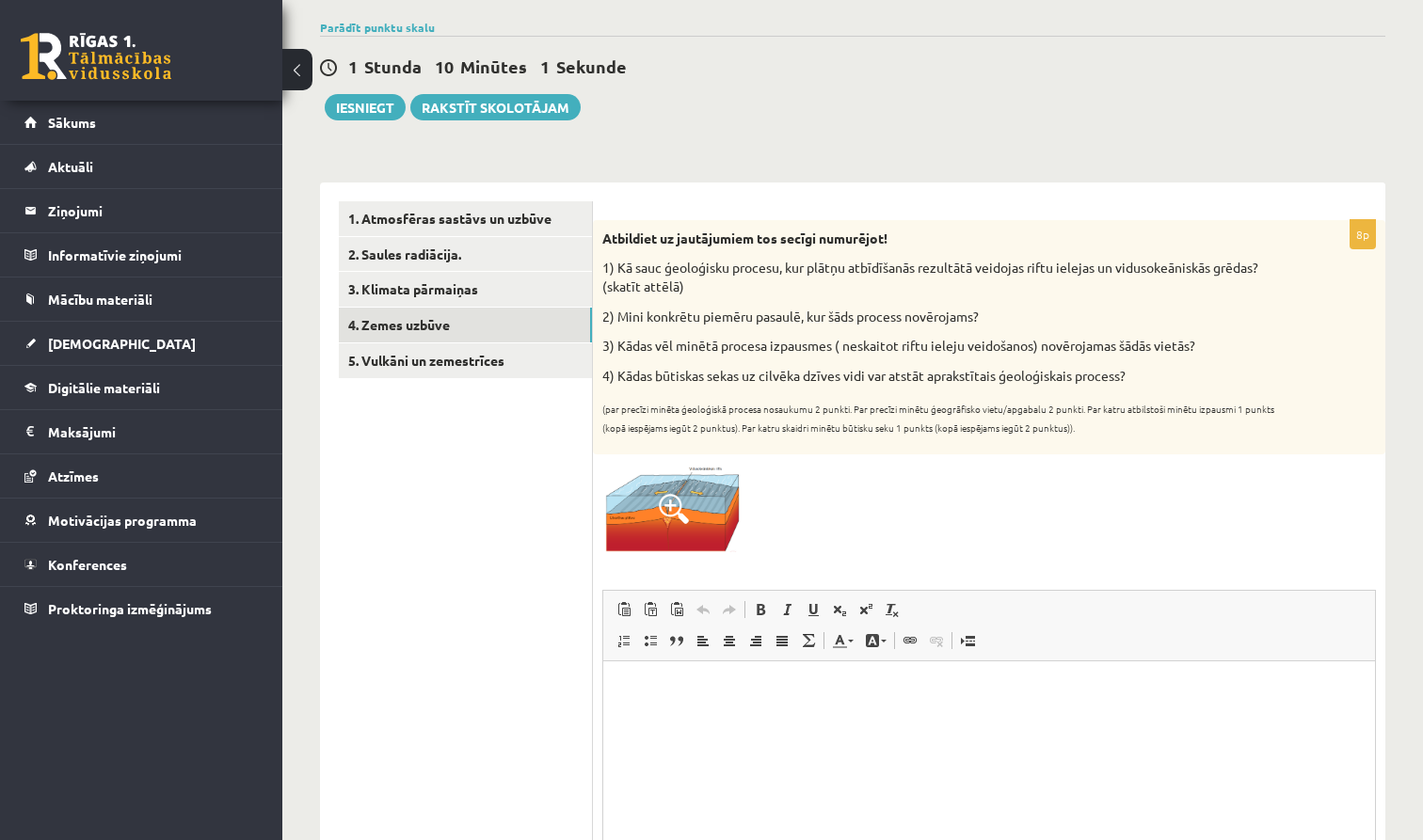
click at [651, 503] on img at bounding box center [673, 507] width 141 height 88
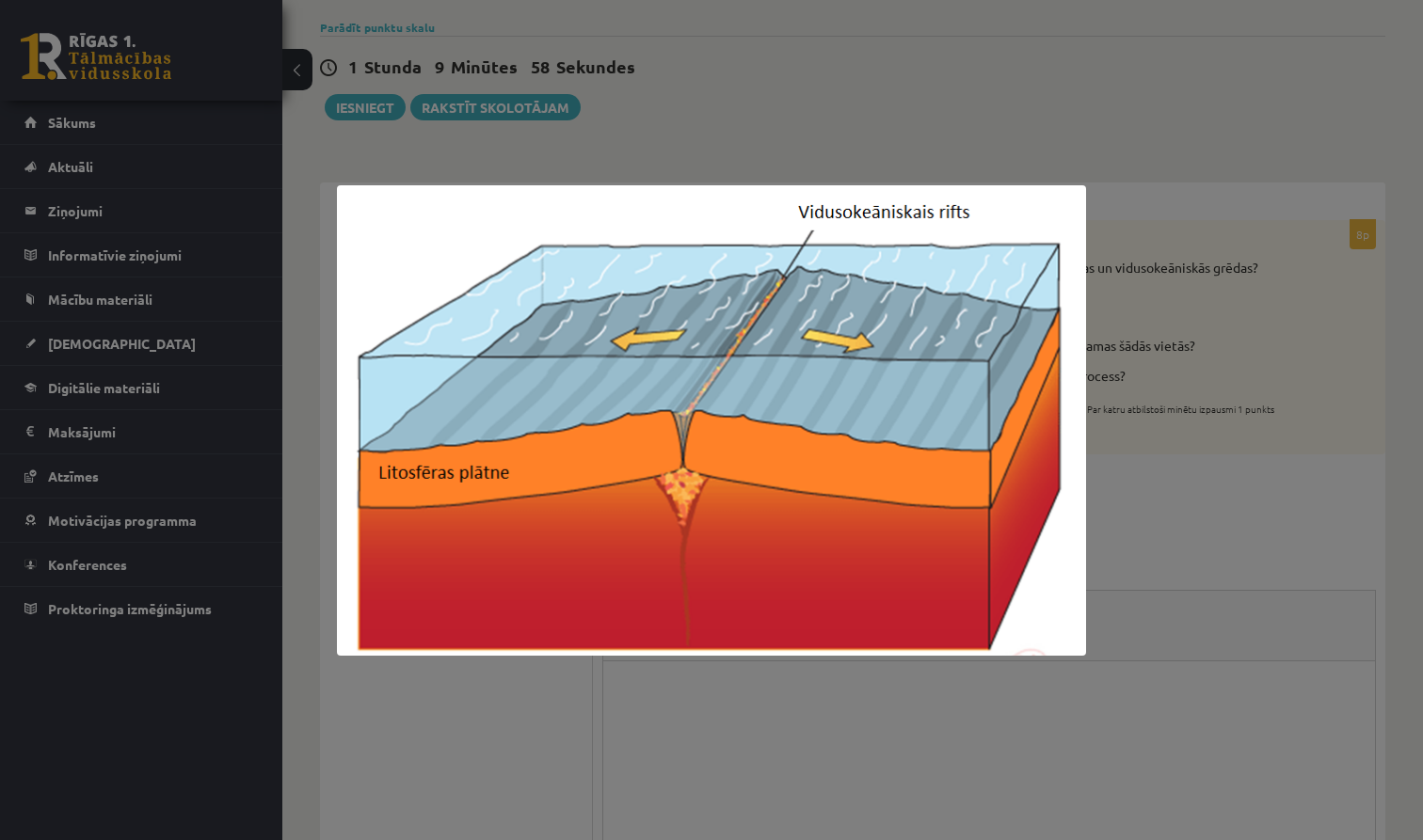
click at [1196, 66] on div at bounding box center [711, 420] width 1423 height 840
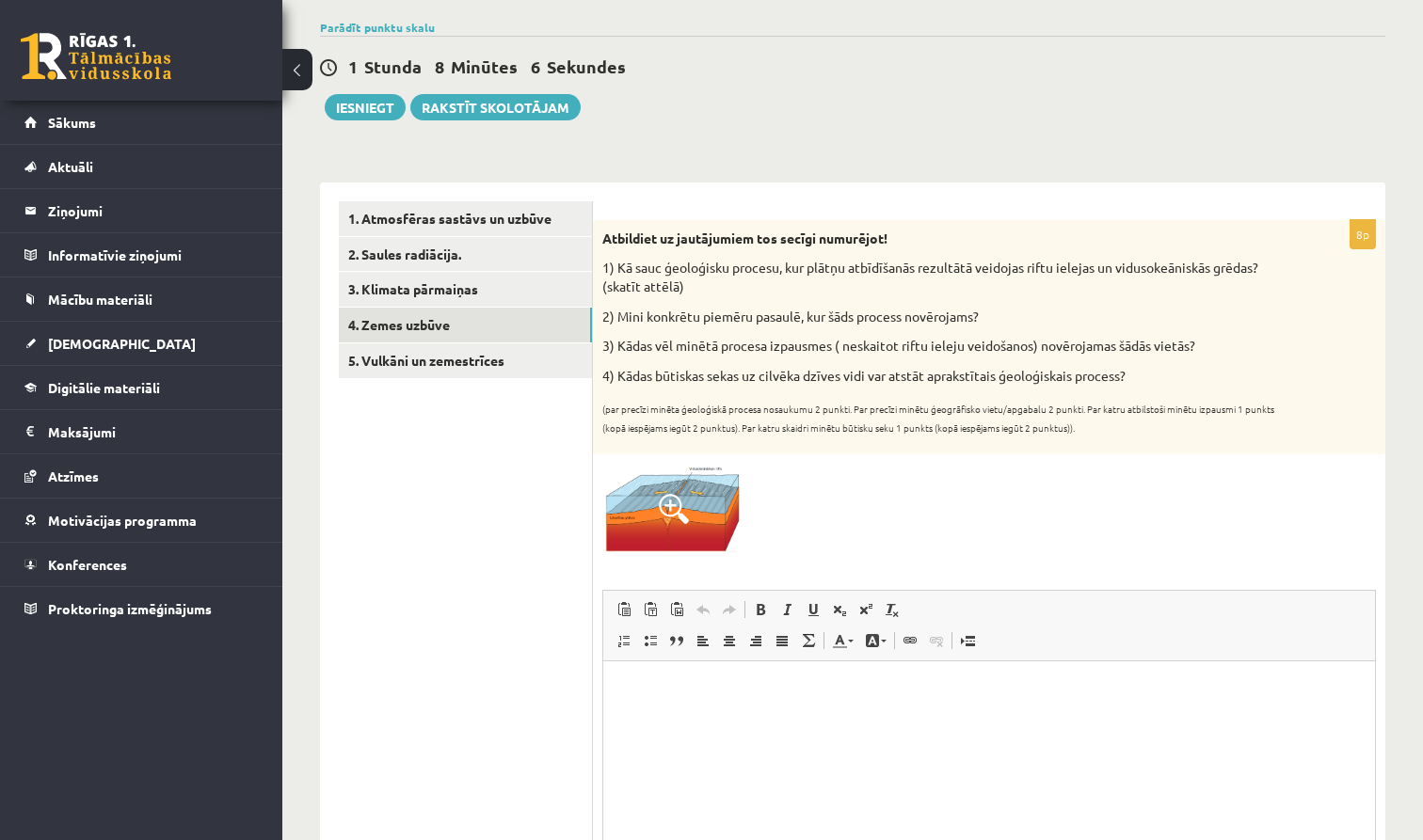
click at [676, 488] on img at bounding box center [673, 507] width 141 height 88
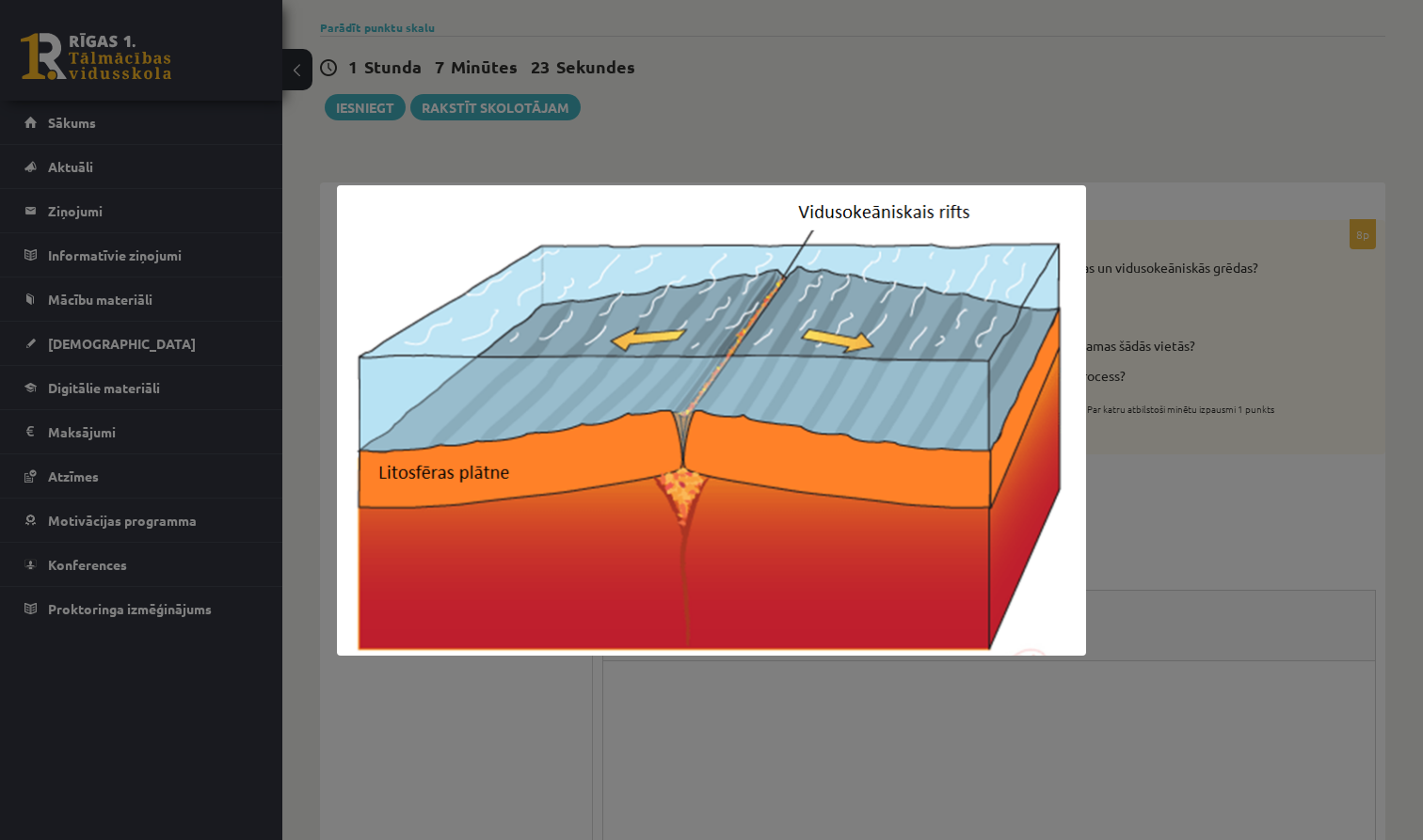
click at [1203, 403] on div at bounding box center [711, 420] width 1423 height 840
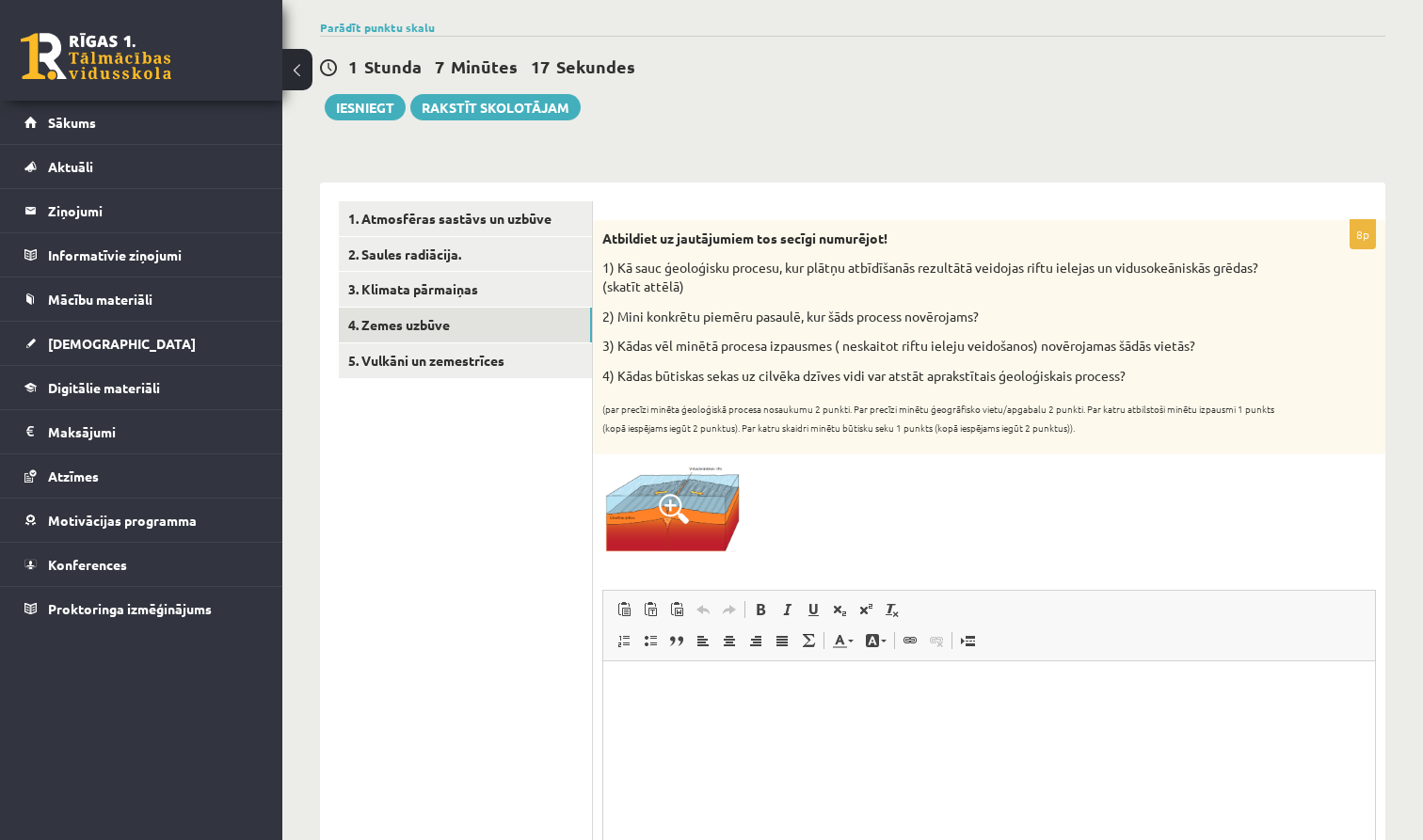
click at [684, 675] on html at bounding box center [989, 689] width 772 height 57
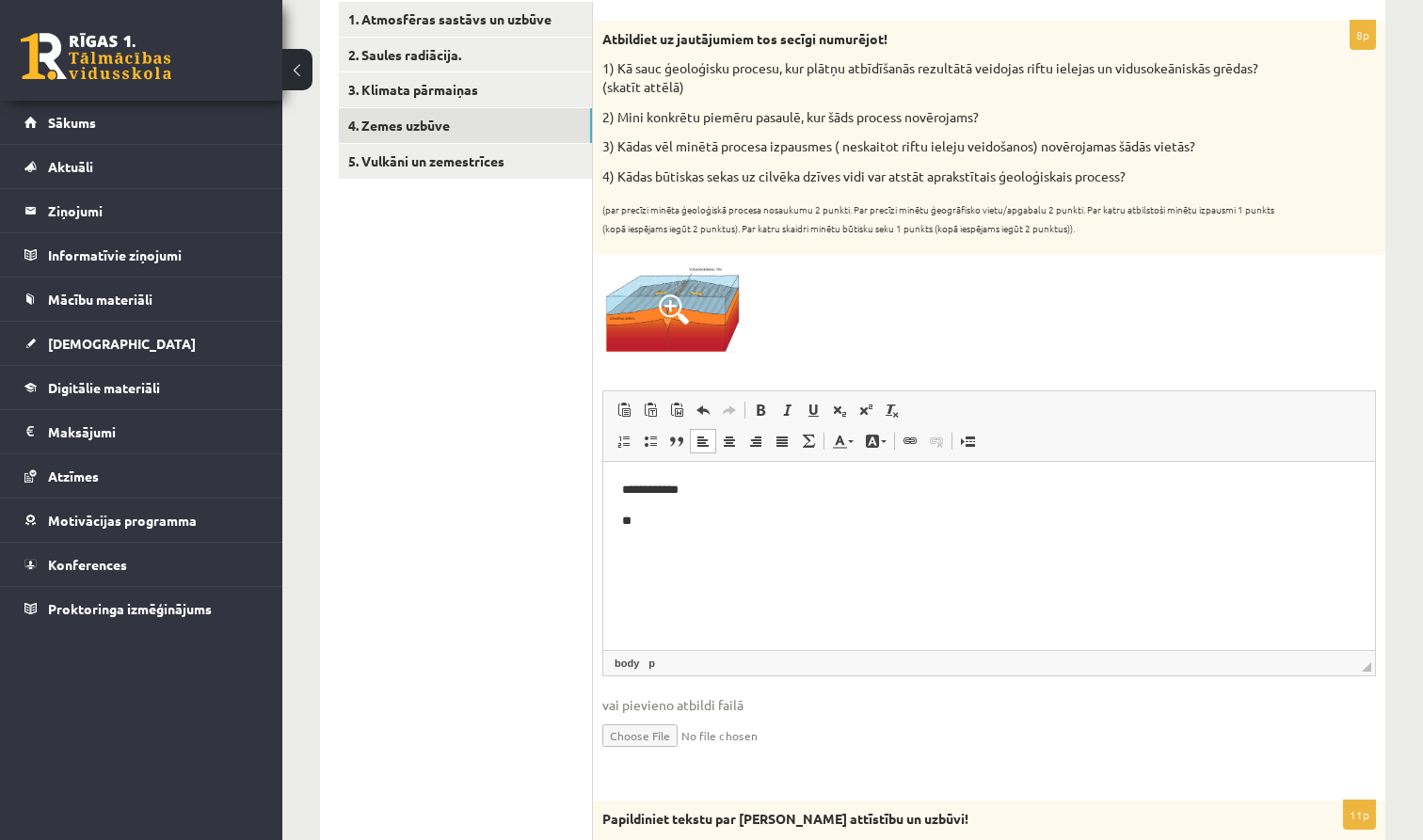
scroll to position [336, 0]
click at [696, 486] on p "**********" at bounding box center [989, 489] width 734 height 19
click at [785, 564] on html "**********" at bounding box center [989, 519] width 772 height 119
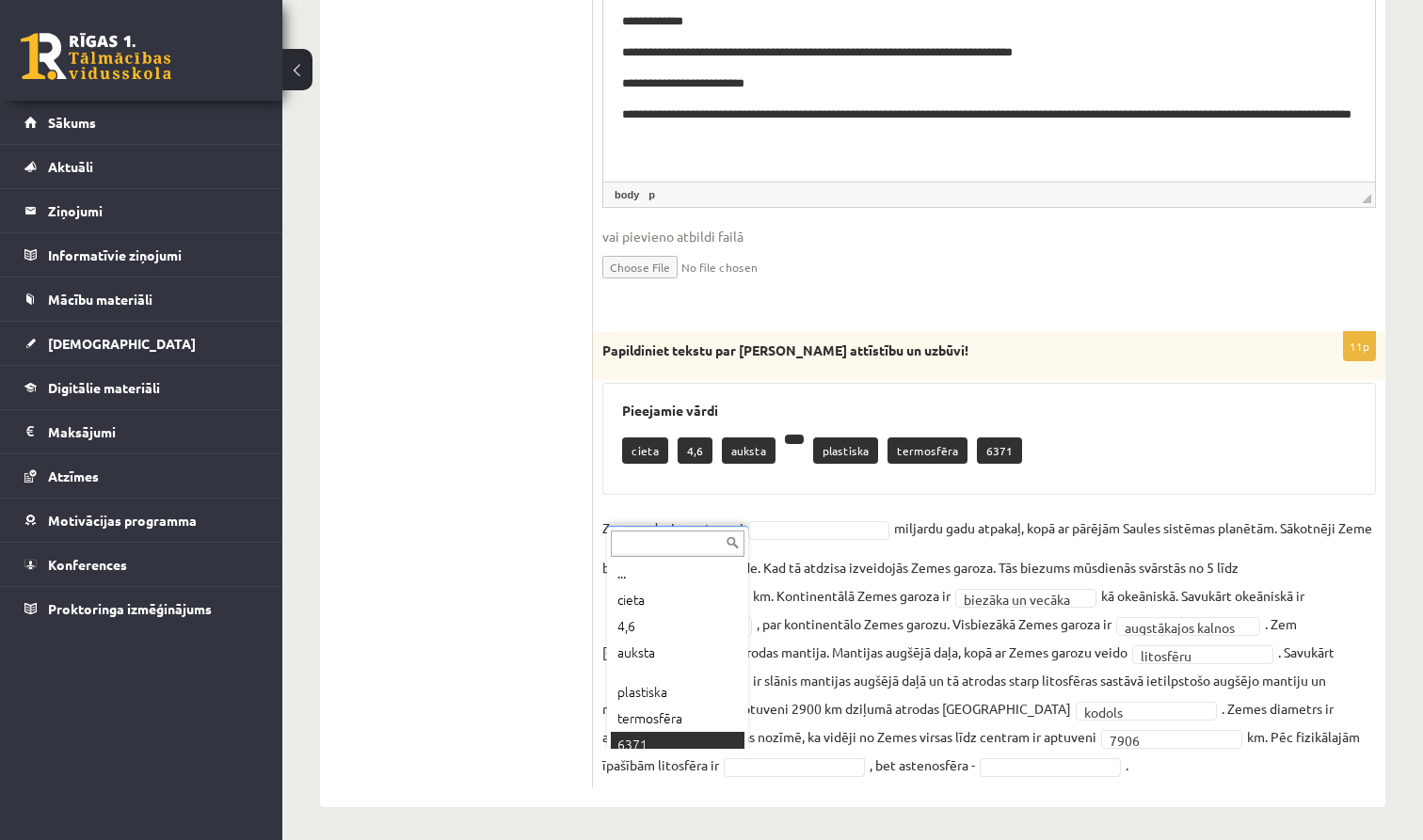
scroll to position [10, 0]
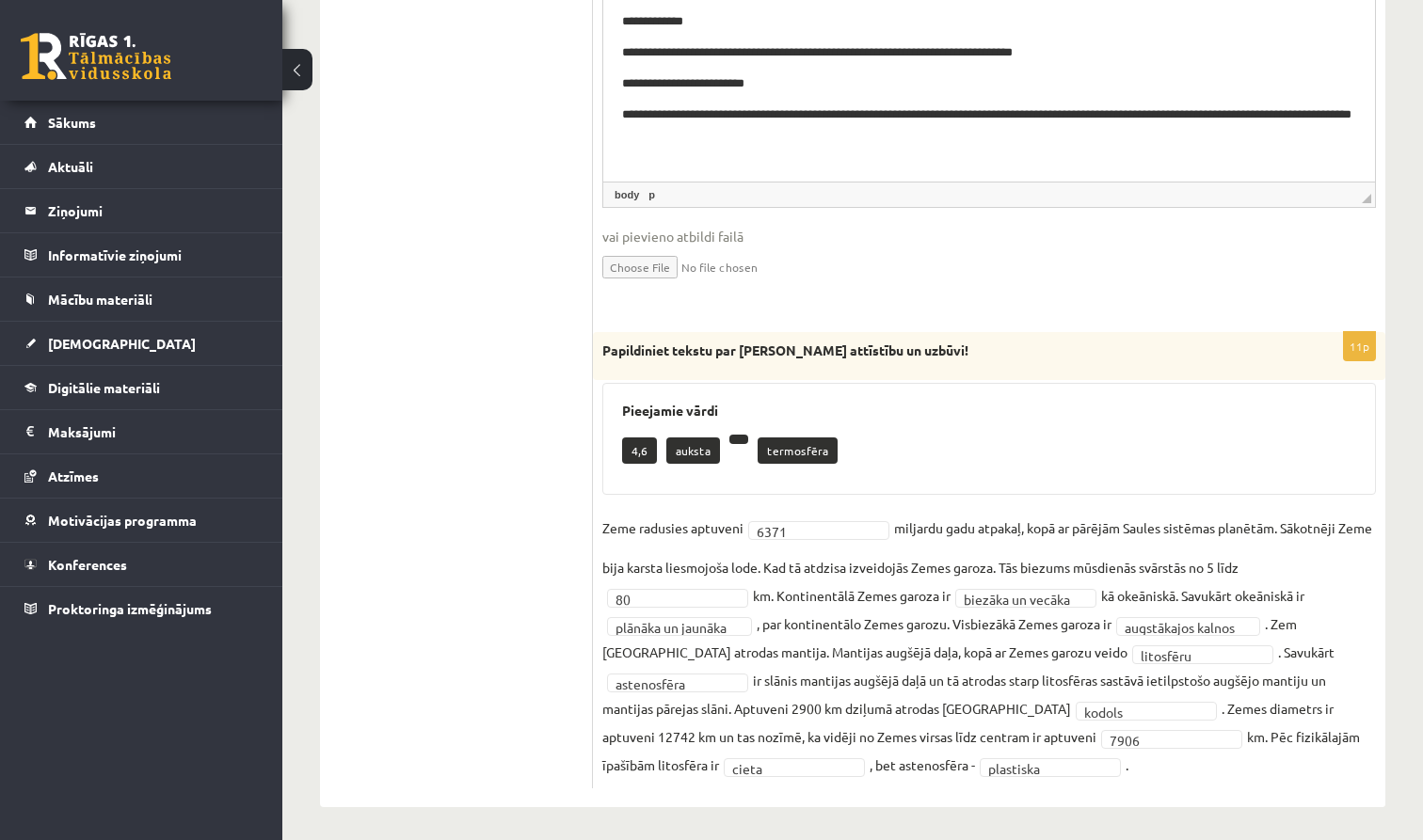
click at [647, 448] on p "4,6" at bounding box center [640, 451] width 35 height 27
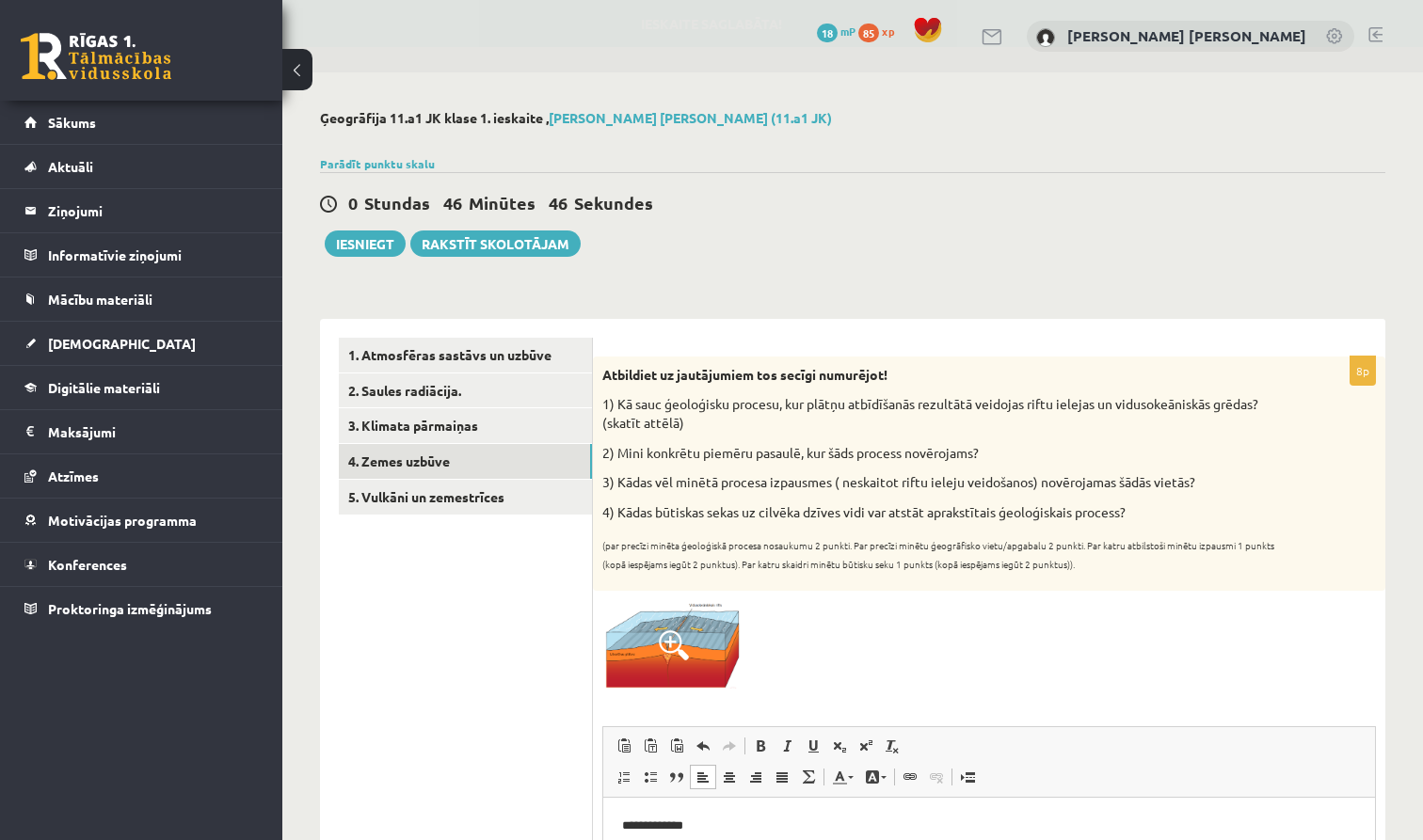
scroll to position [0, 0]
click at [406, 496] on link "5. Vulkāni un zemestrīces" at bounding box center [465, 497] width 253 height 35
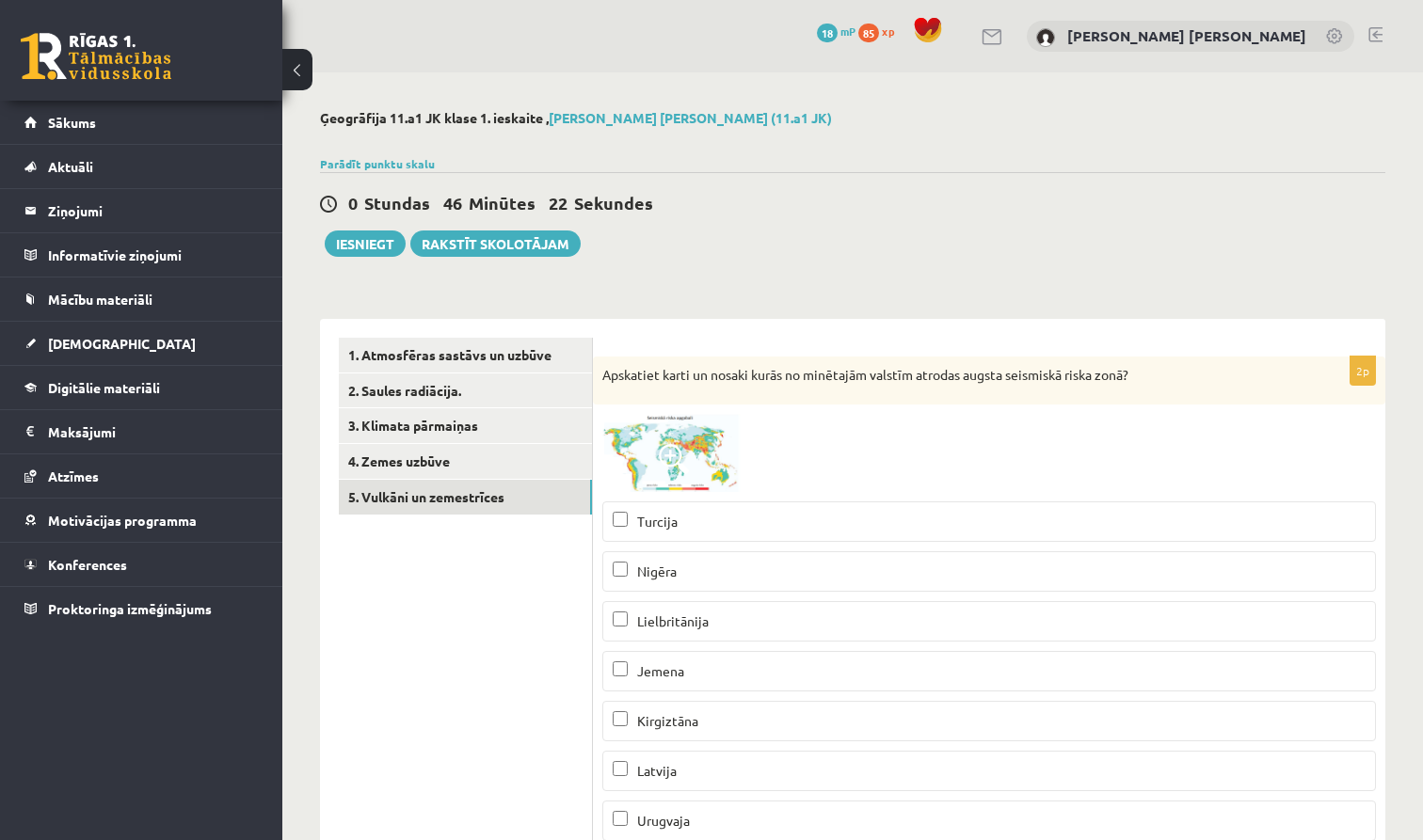
click at [681, 443] on img at bounding box center [673, 453] width 141 height 78
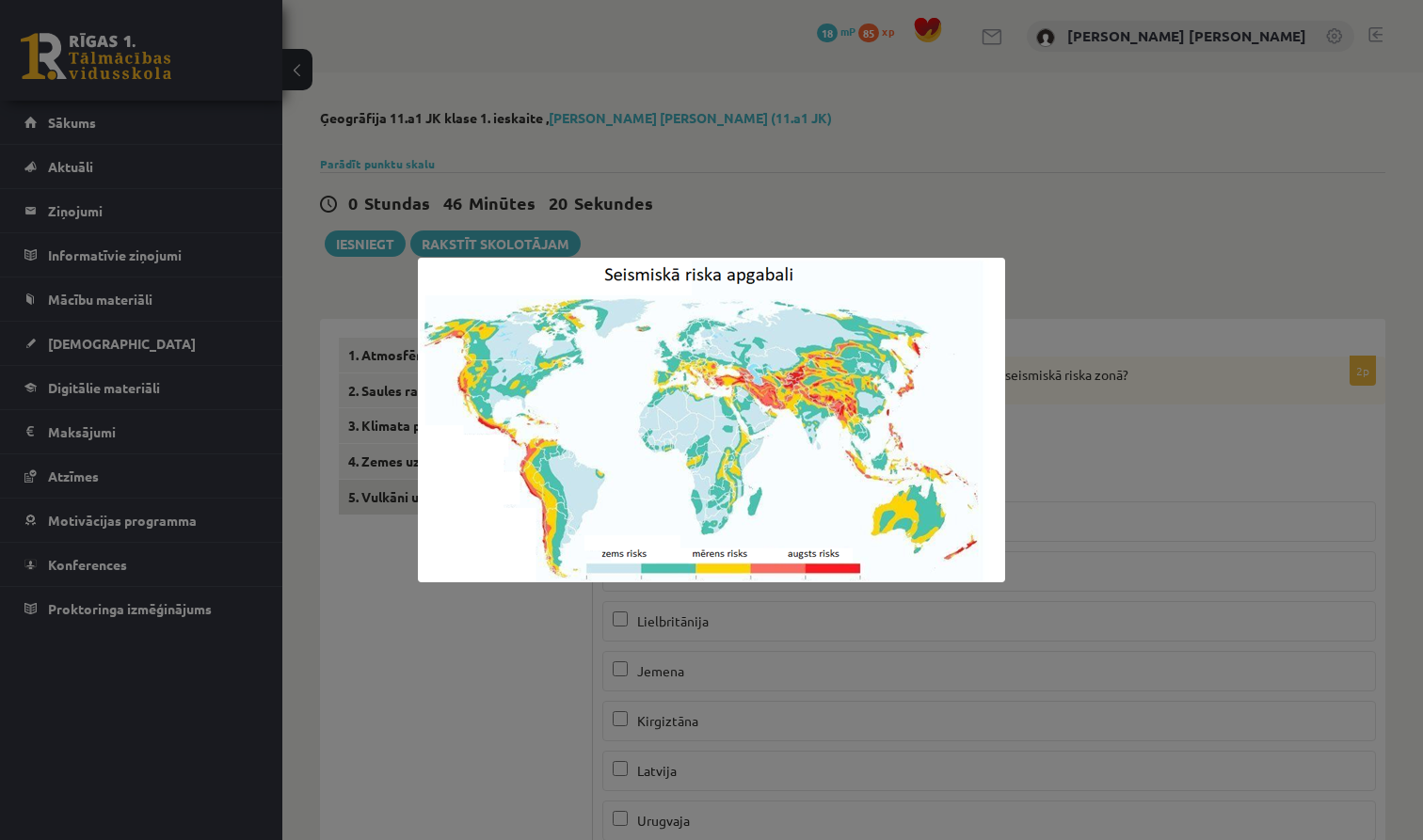
click at [1054, 160] on div at bounding box center [711, 420] width 1423 height 840
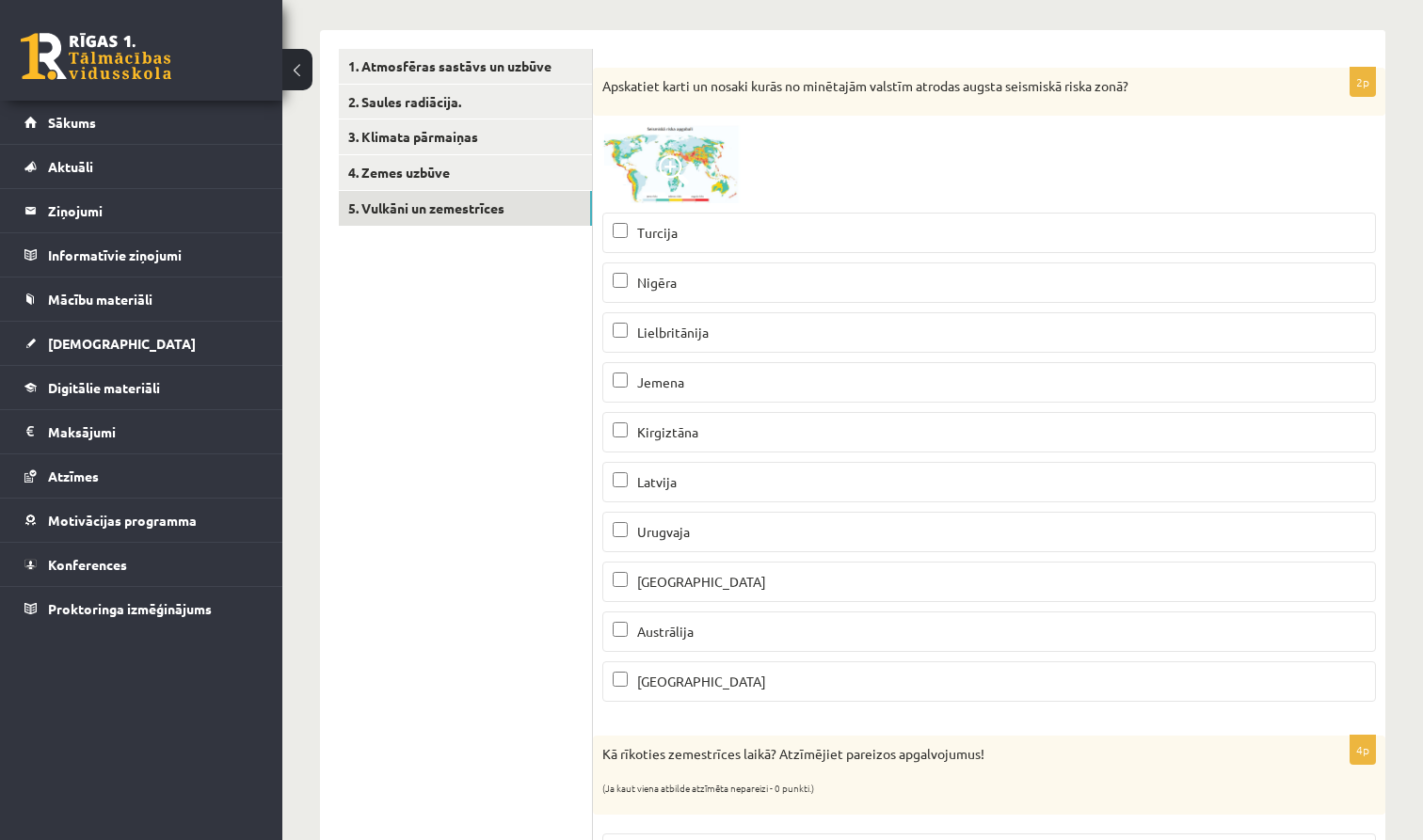
scroll to position [291, 0]
click at [672, 161] on span at bounding box center [674, 168] width 30 height 30
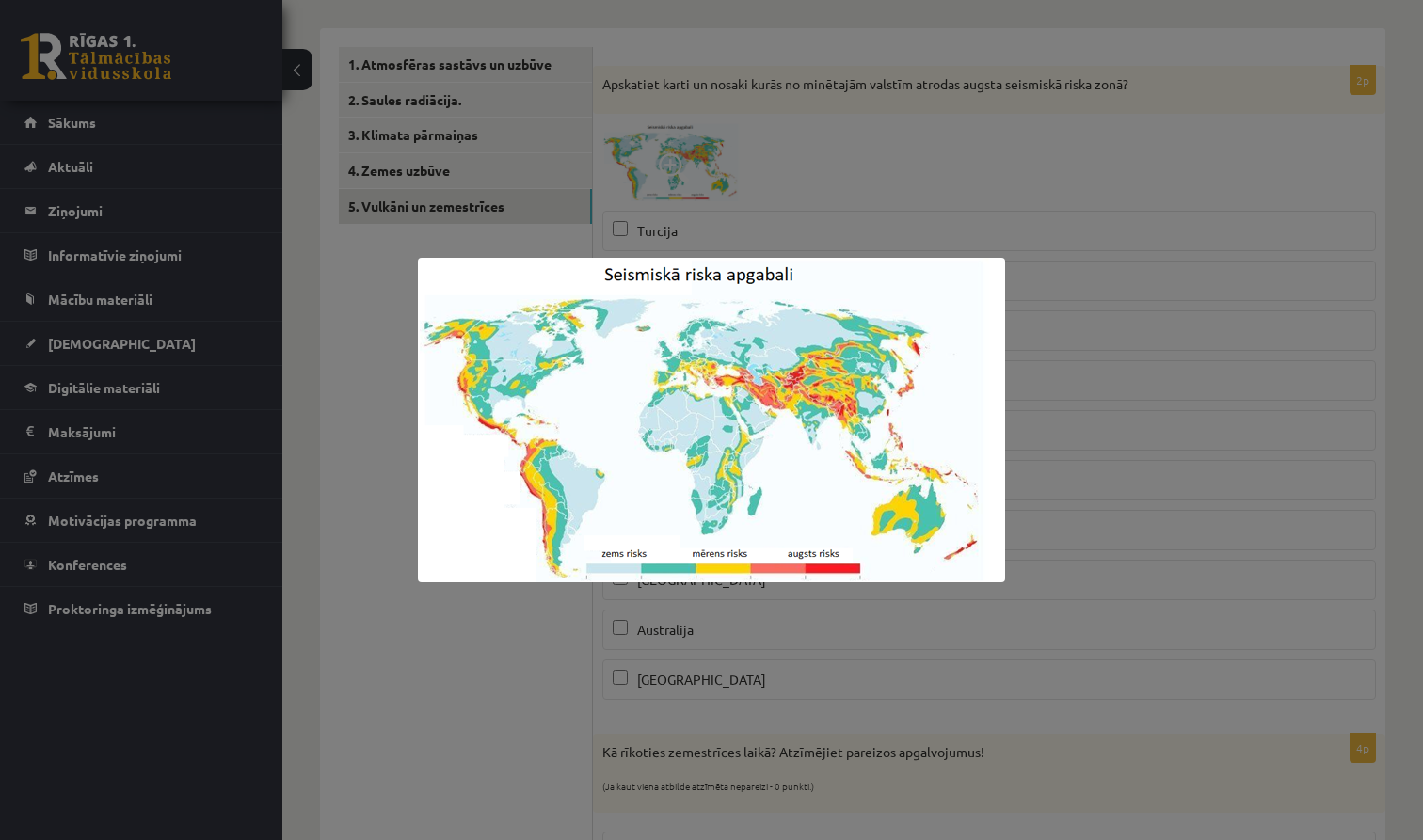
click at [1177, 381] on div at bounding box center [711, 420] width 1423 height 840
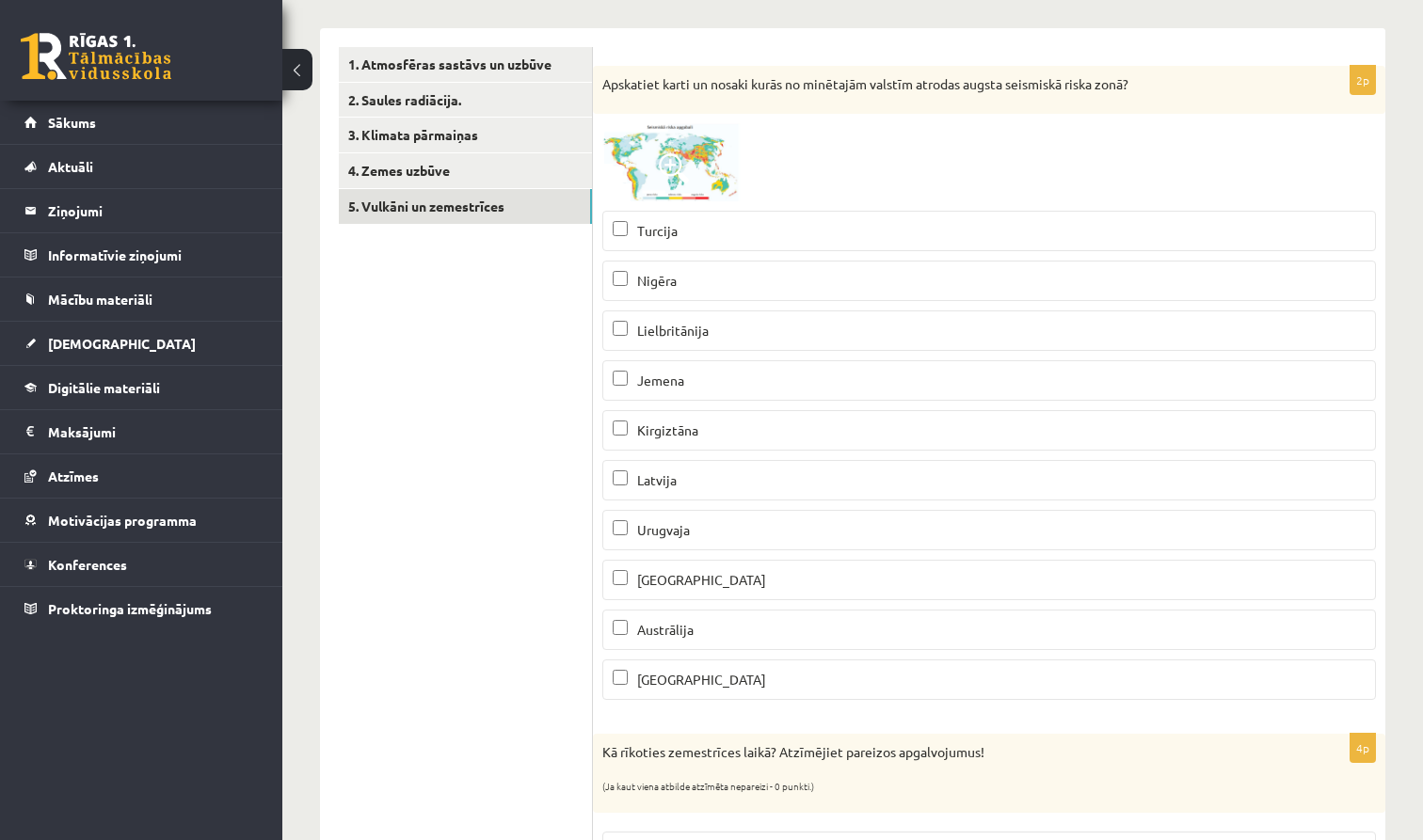
click at [906, 227] on p "Turcija" at bounding box center [989, 230] width 753 height 20
click at [698, 178] on img at bounding box center [673, 163] width 141 height 78
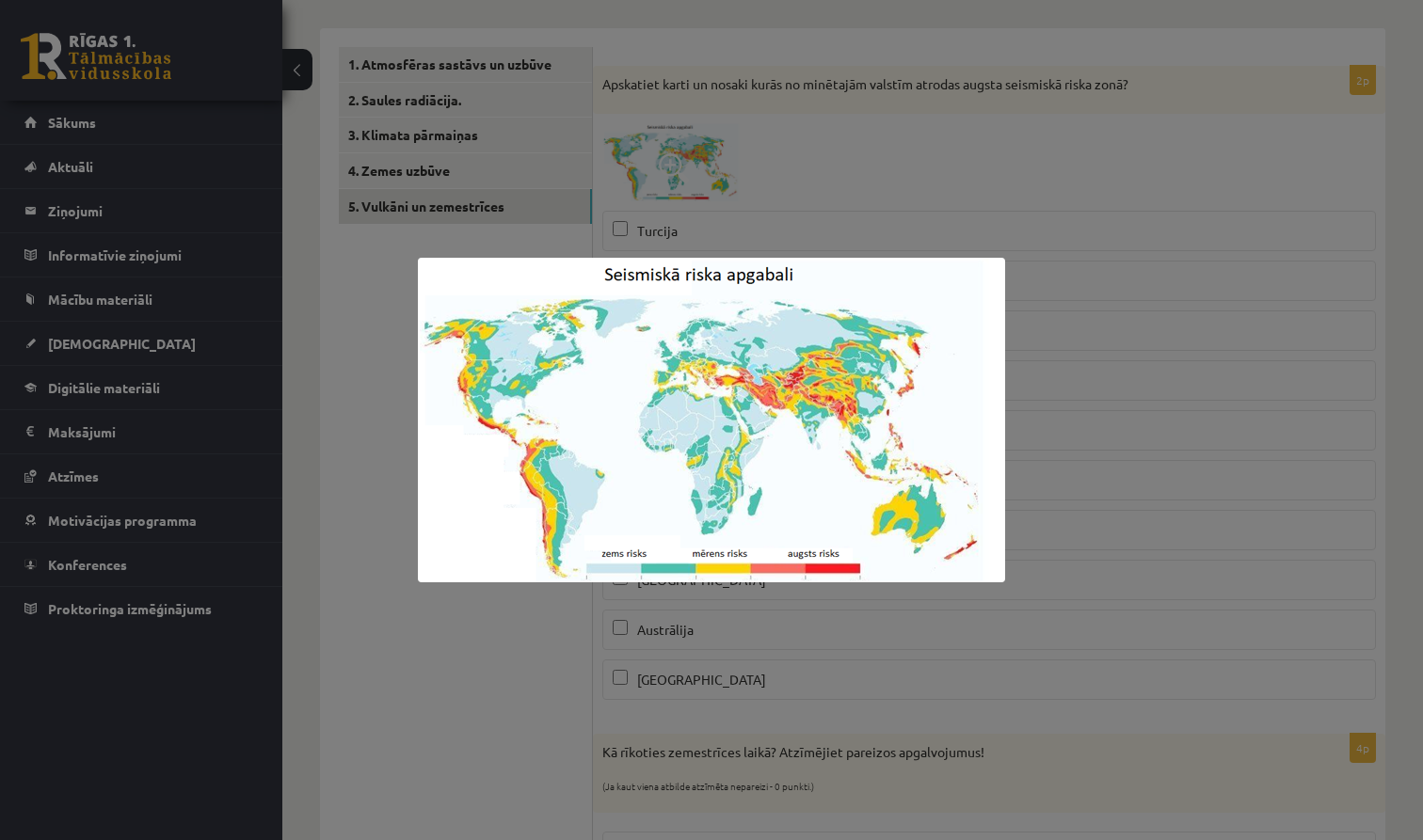
click at [1021, 399] on div at bounding box center [711, 420] width 1423 height 840
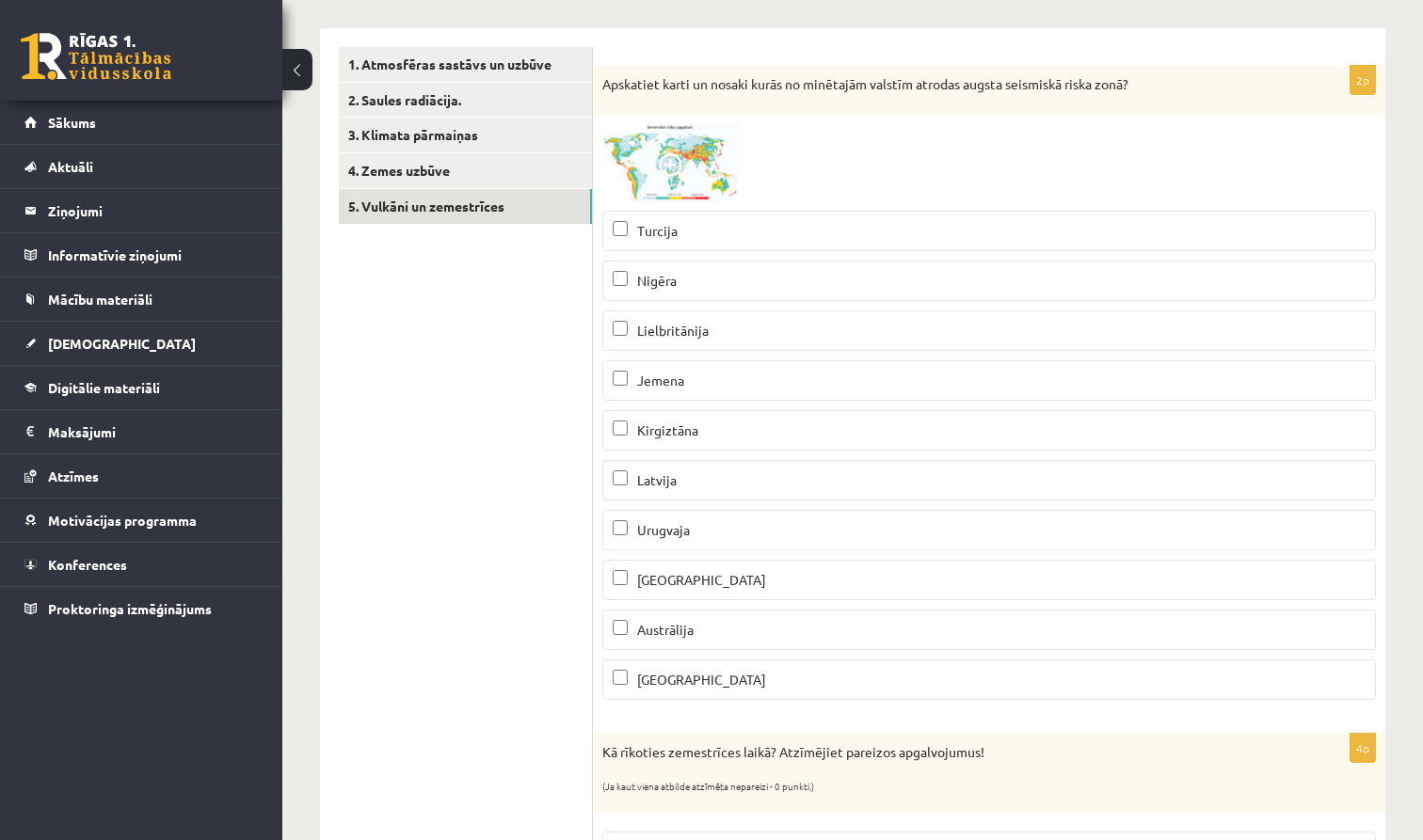
click at [866, 426] on p "Kirgiztāna" at bounding box center [989, 430] width 753 height 20
click at [757, 580] on p "[GEOGRAPHIC_DATA]" at bounding box center [989, 579] width 753 height 20
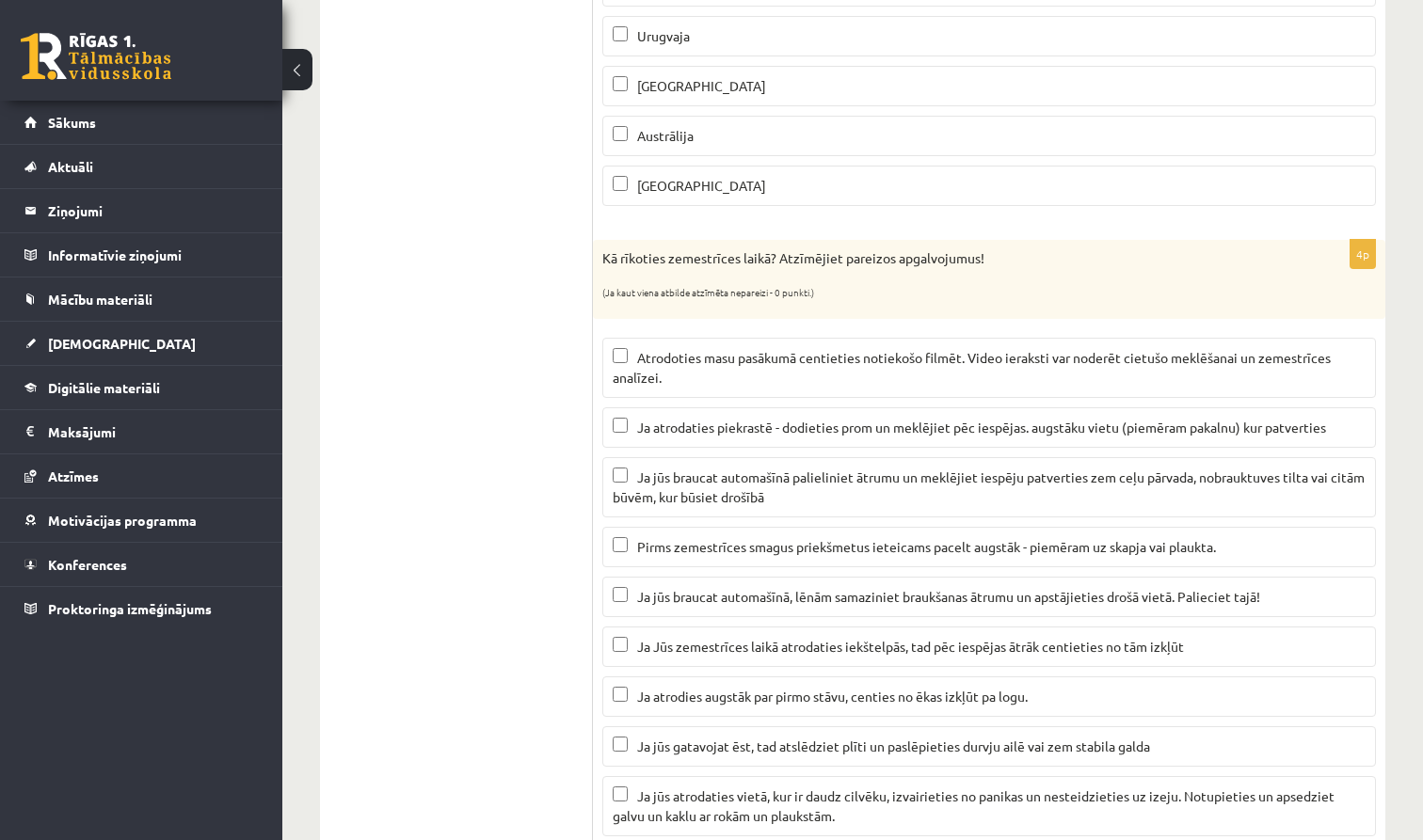
scroll to position [800, 0]
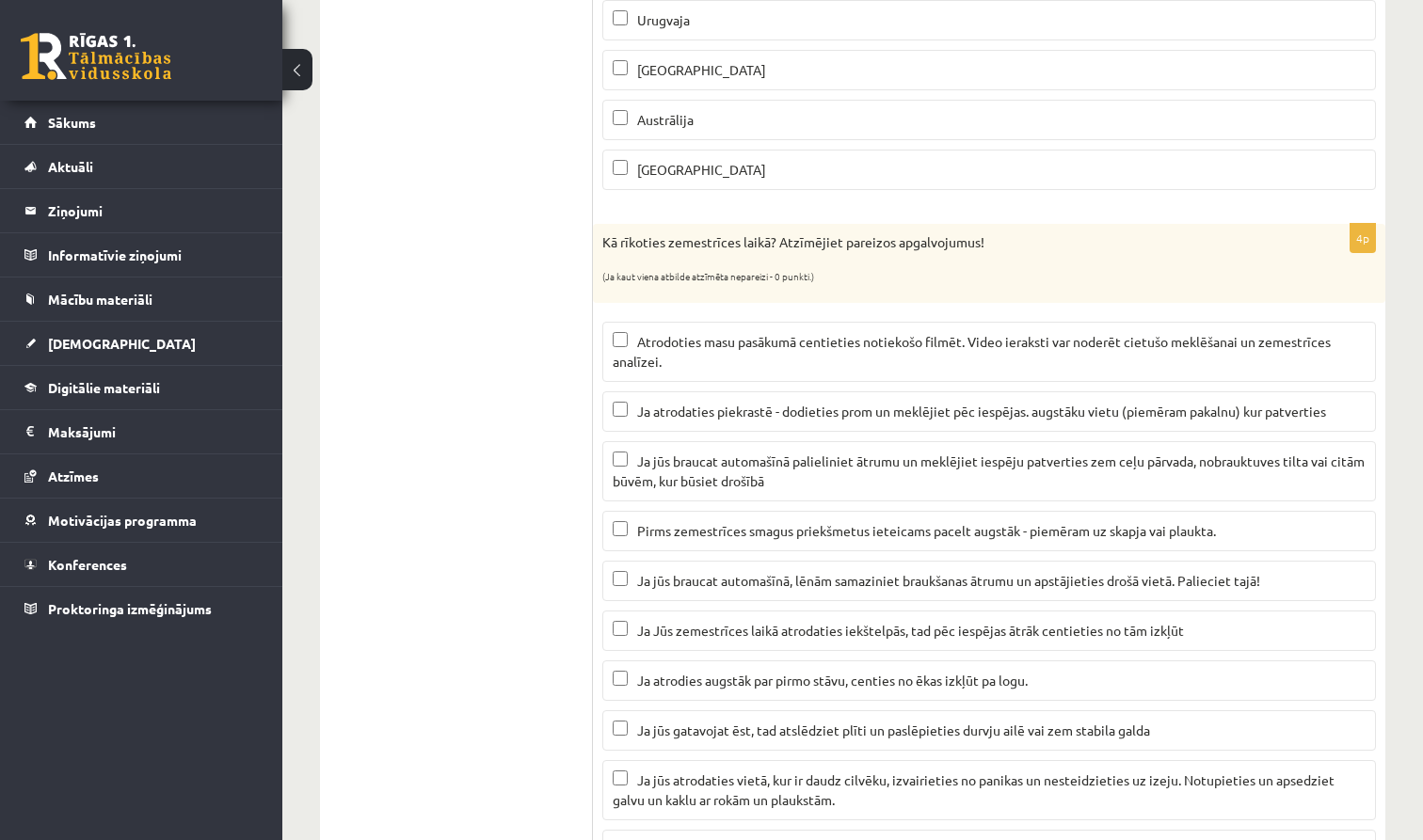
click at [1117, 412] on span "Ja atrodaties piekrastē - dodieties prom un meklējiet pēc iespējas. augstāku vi…" at bounding box center [981, 411] width 689 height 17
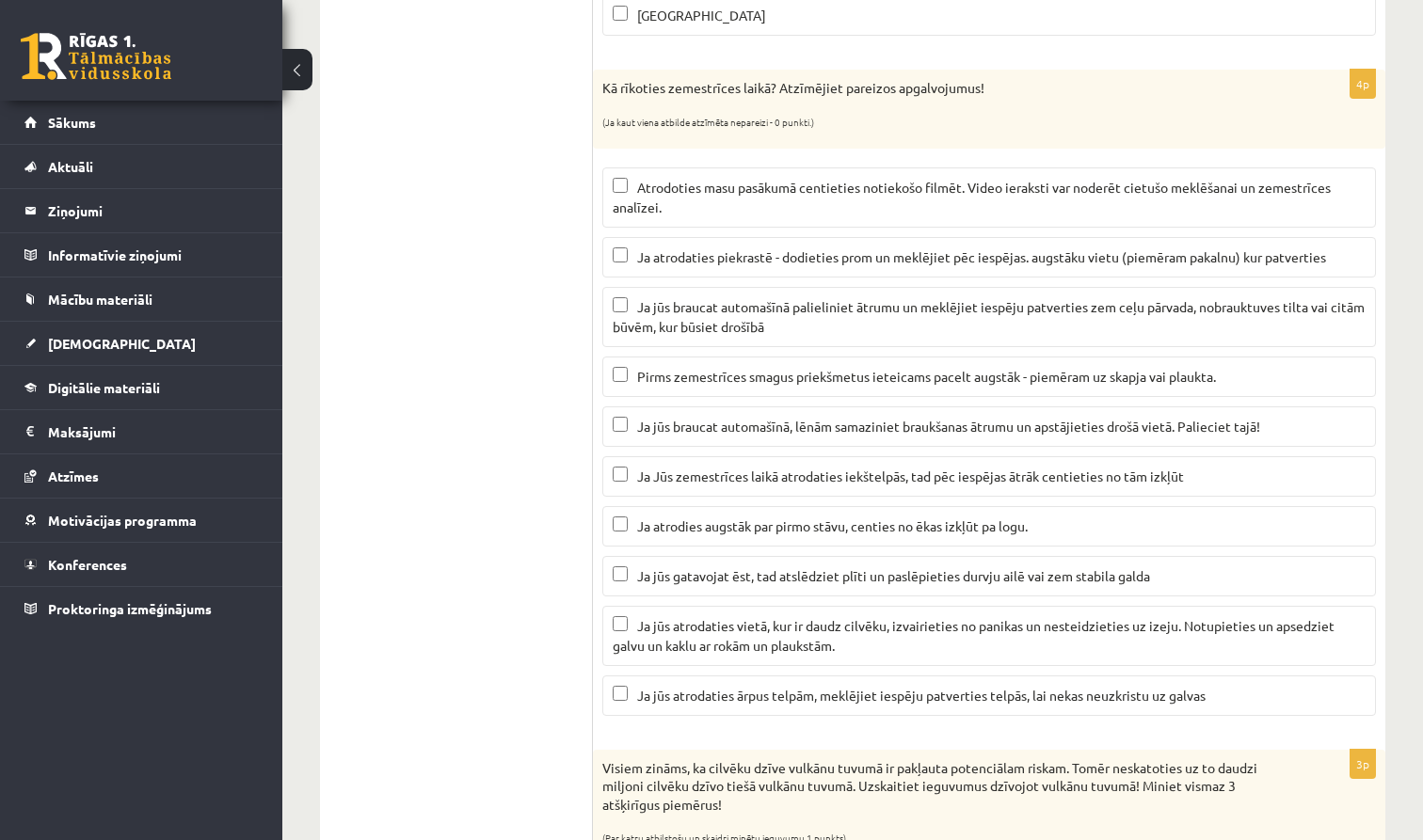
scroll to position [967, 0]
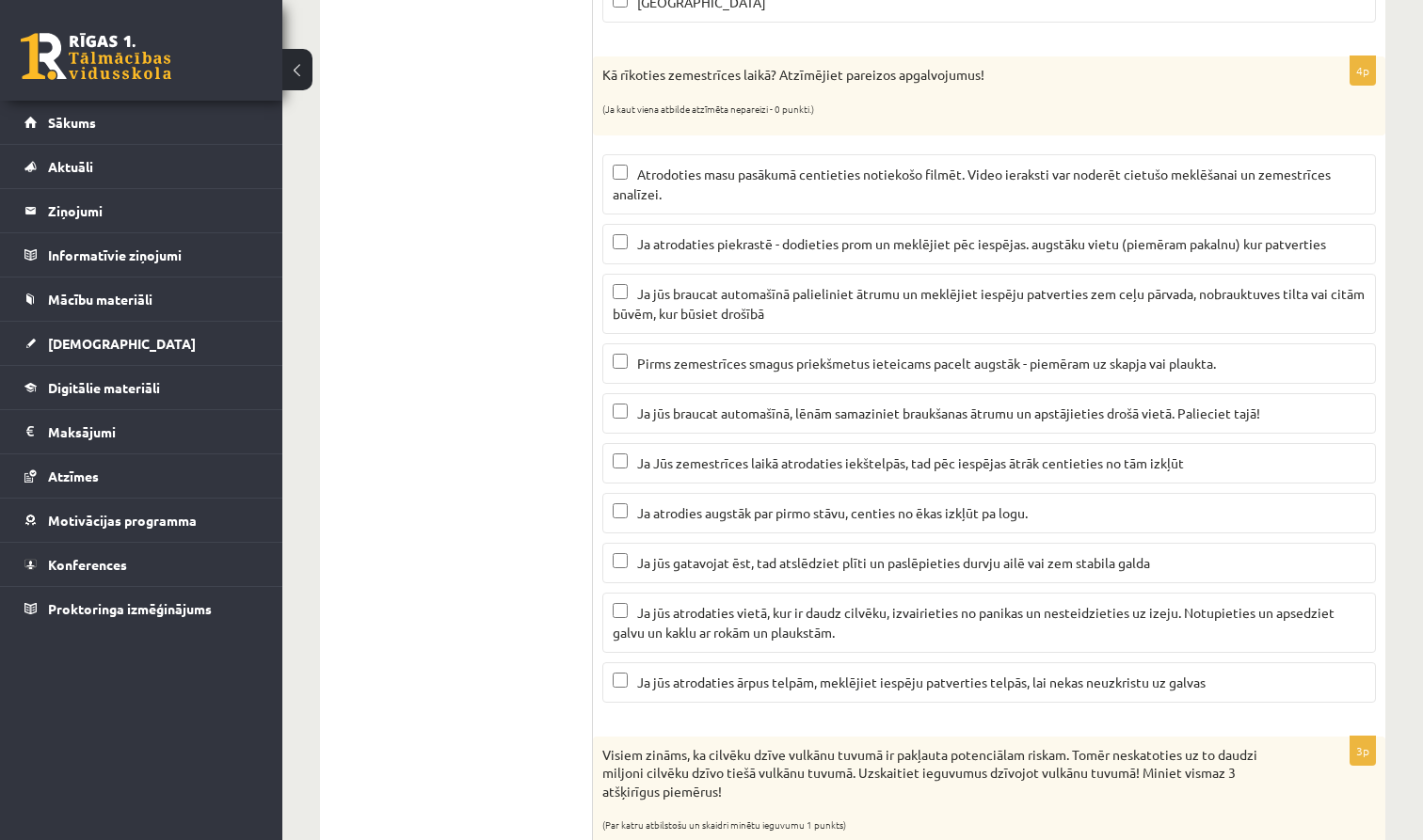
click at [976, 418] on span "Ja jūs braucat automašīnā, lēnām samaziniet braukšanas ātrumu un apstājieties d…" at bounding box center [948, 413] width 623 height 17
click at [967, 557] on span "Ja jūs gatavojat ēst, tad atslēdziet plīti un paslēpieties durvju ailē vai zem …" at bounding box center [893, 562] width 513 height 17
click at [912, 617] on span "Ja jūs atrodaties vietā, kur ir daudz cilvēku, izvairieties no panikas un neste…" at bounding box center [974, 622] width 721 height 37
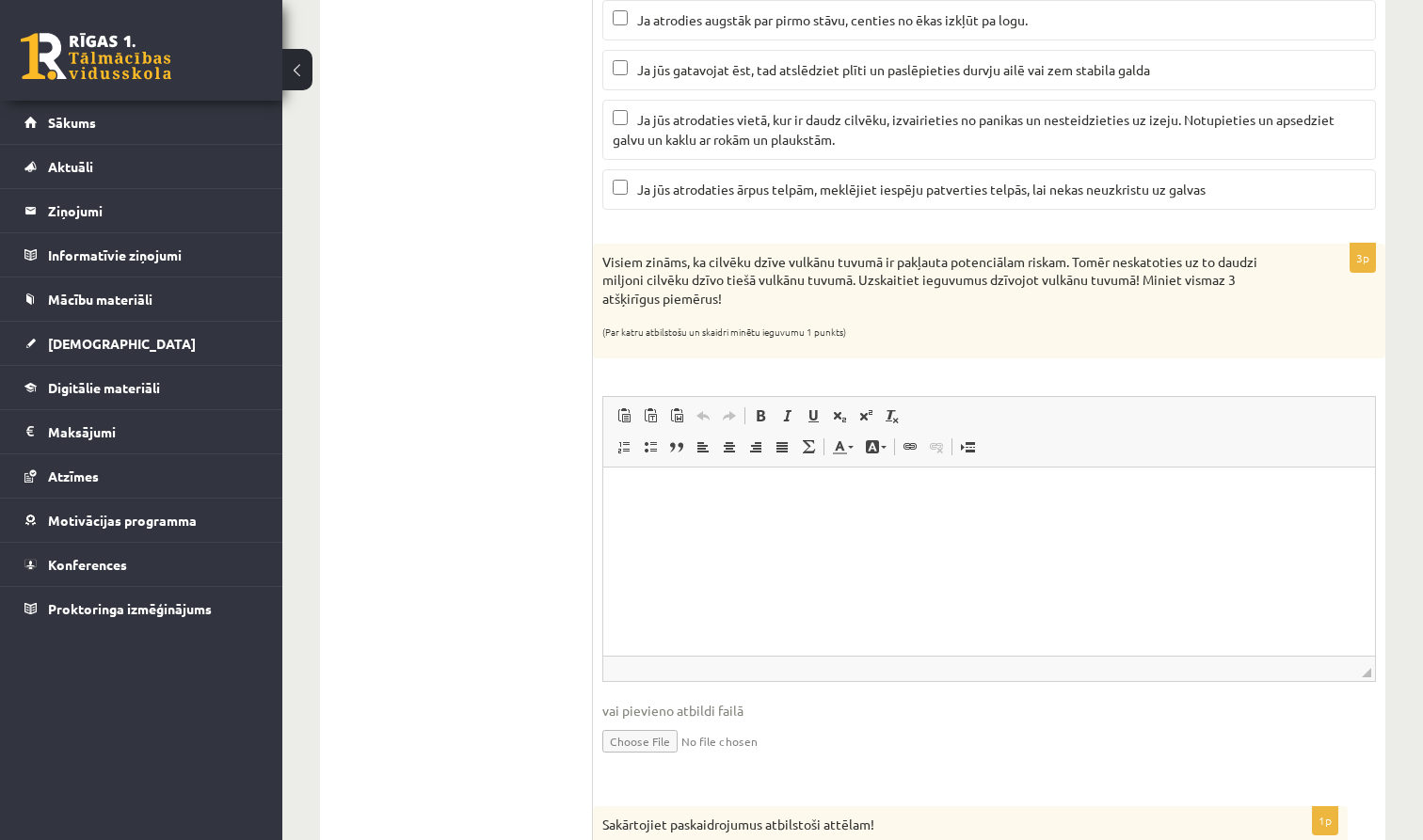
scroll to position [1469, 0]
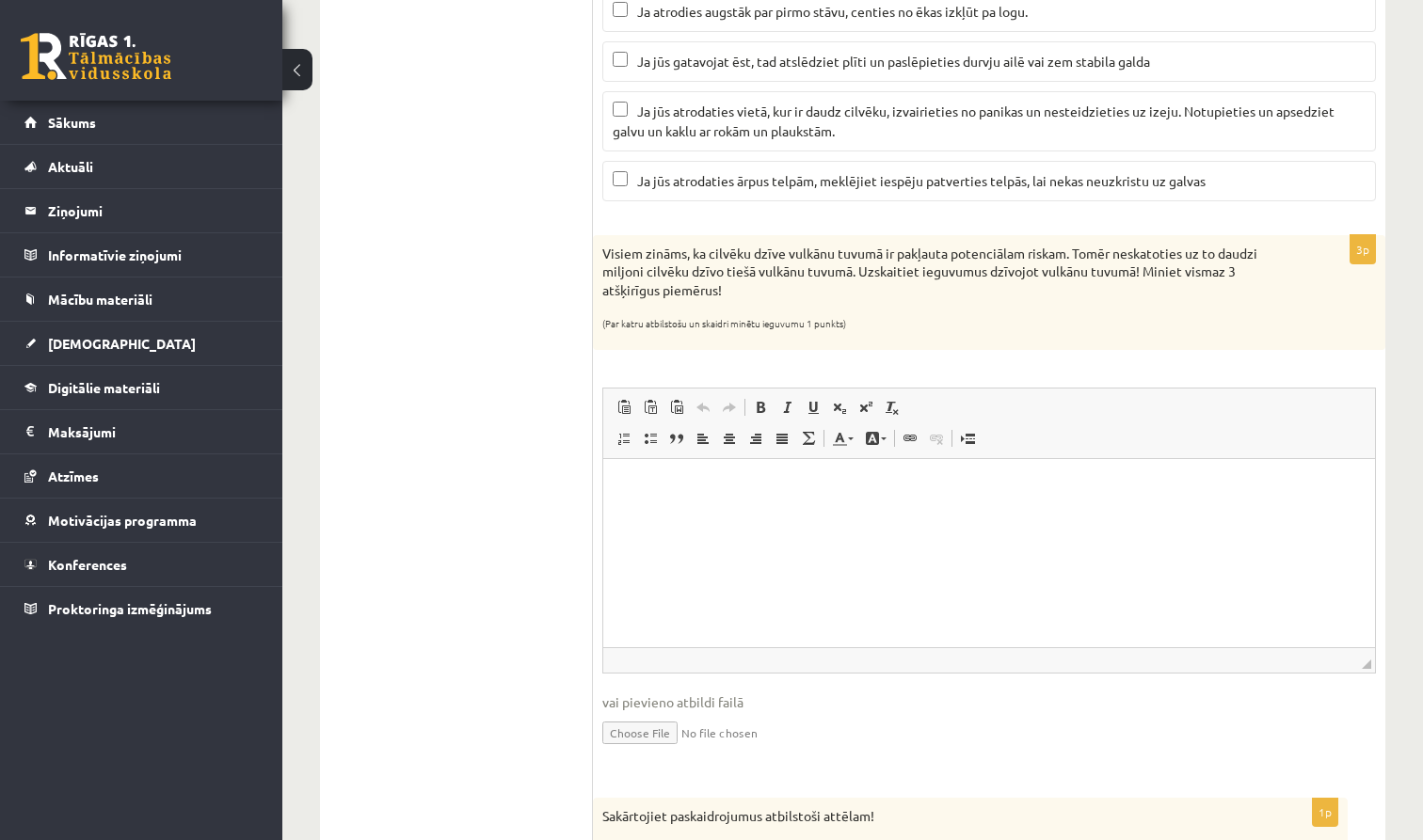
click at [740, 516] on html at bounding box center [989, 487] width 772 height 57
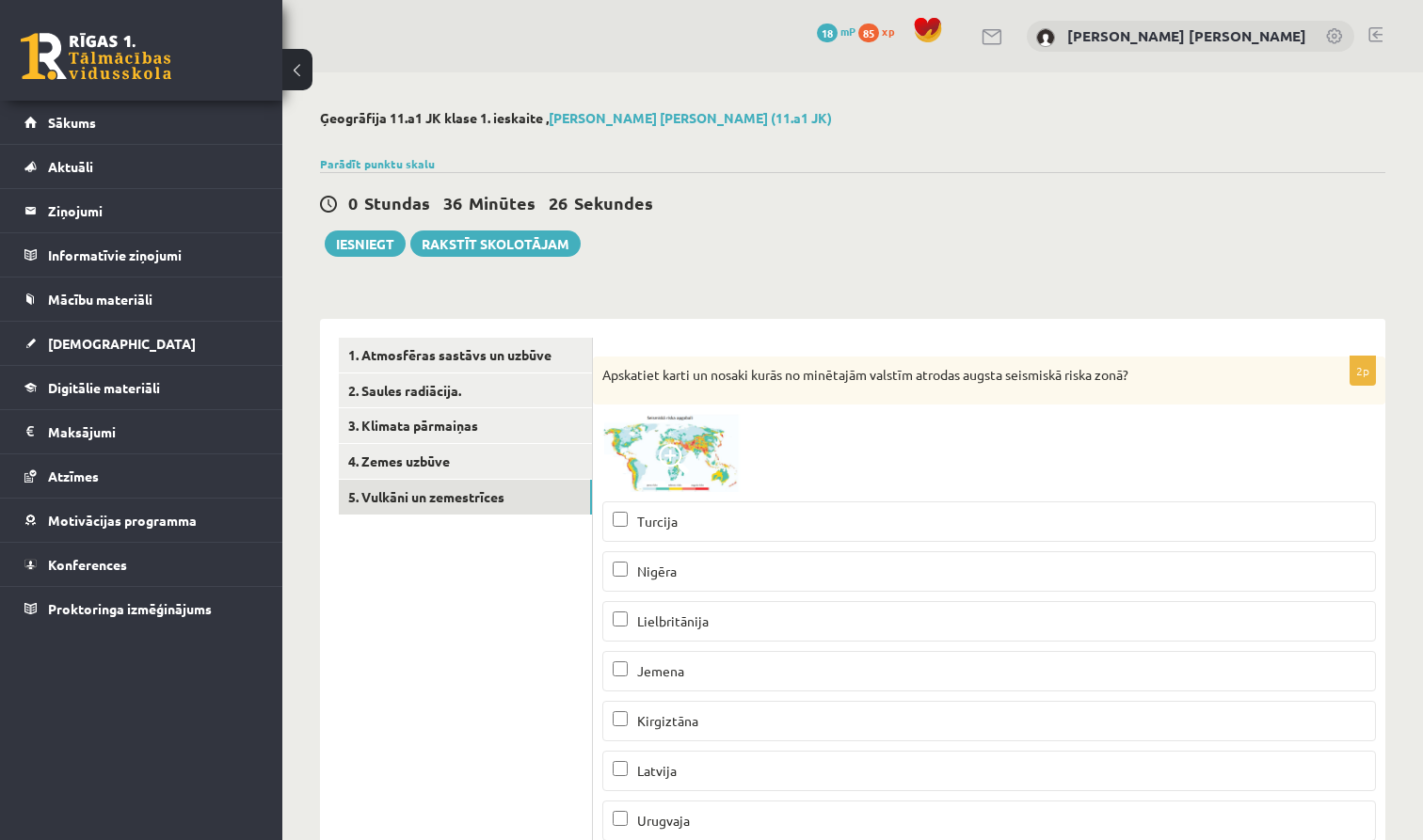
scroll to position [0, 0]
click at [379, 246] on button "Iesniegt" at bounding box center [365, 244] width 81 height 27
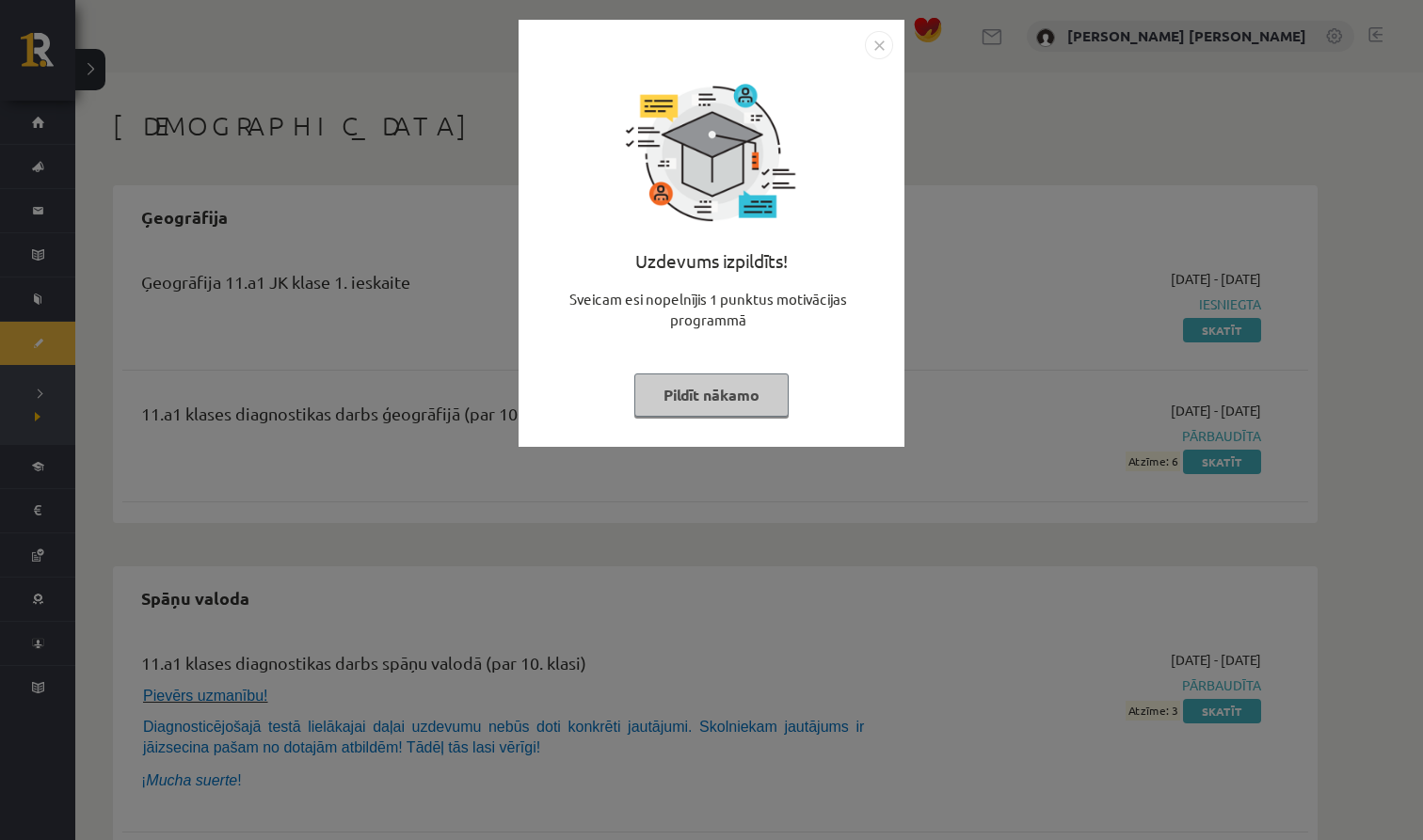
click at [749, 386] on button "Pildīt nākamo" at bounding box center [711, 395] width 154 height 43
